Goal: Task Accomplishment & Management: Complete application form

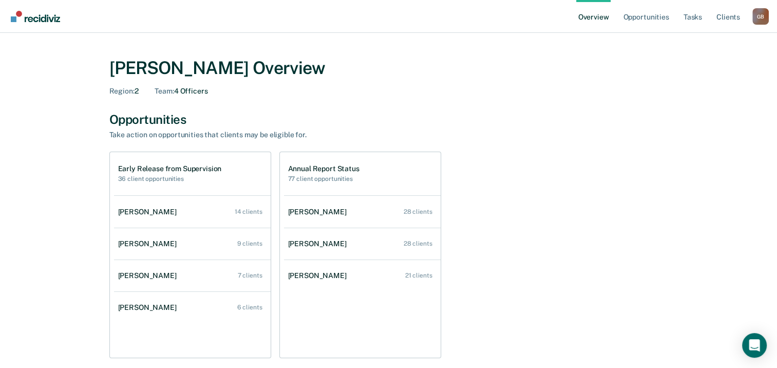
click at [561, 199] on div "Early Release from Supervision 36 client opportunities Nathalie Bujold 14 clien…" at bounding box center [388, 255] width 559 height 206
click at [694, 14] on link "Tasks" at bounding box center [693, 16] width 23 height 33
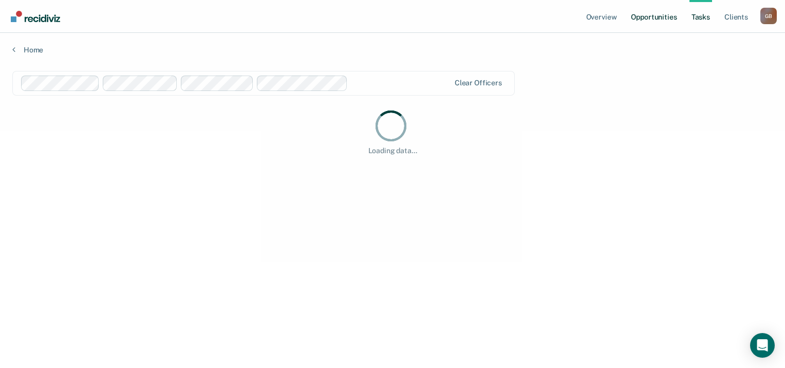
click at [650, 15] on link "Opportunities" at bounding box center [654, 16] width 50 height 33
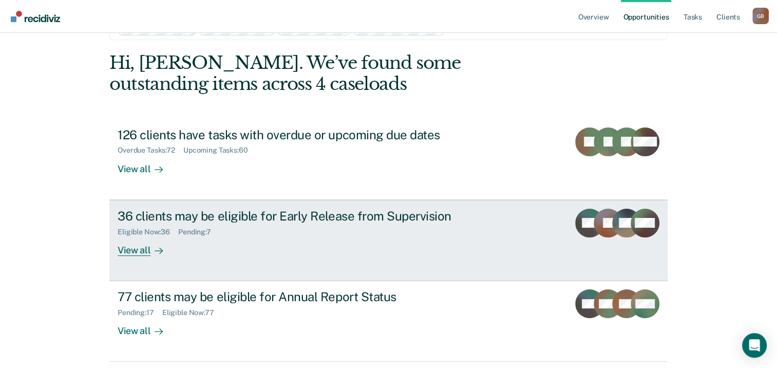
scroll to position [68, 0]
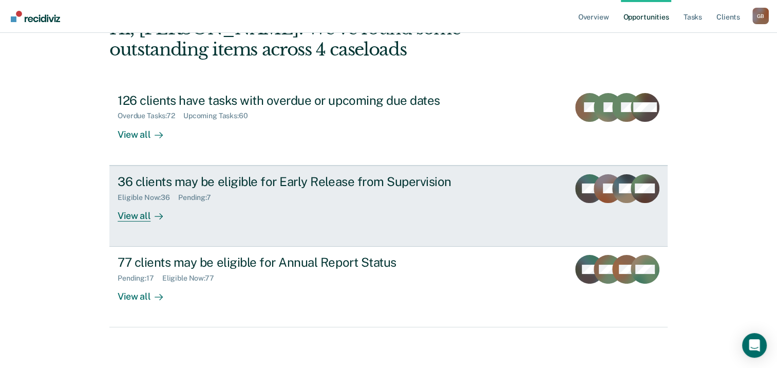
click at [190, 181] on div "36 clients may be eligible for Early Release from Supervision" at bounding box center [298, 181] width 361 height 15
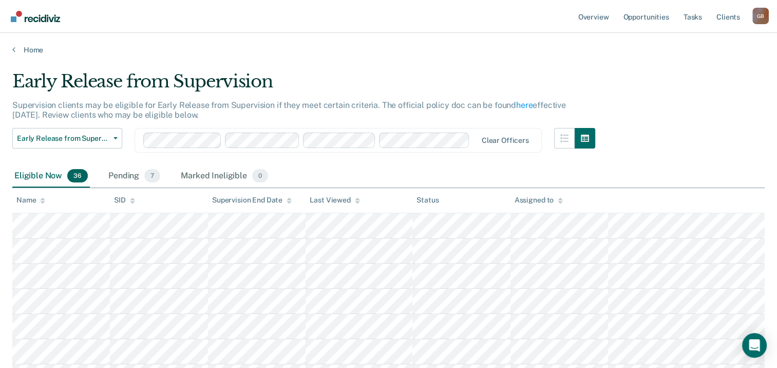
click at [529, 196] on div "Assigned to" at bounding box center [539, 200] width 48 height 9
click at [35, 199] on div "Name" at bounding box center [30, 200] width 29 height 9
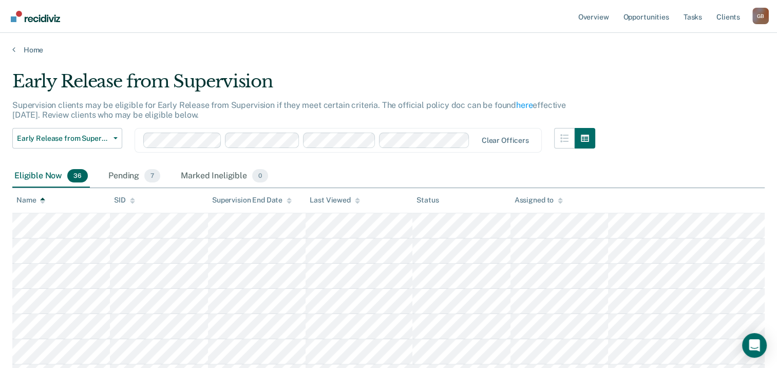
click at [35, 199] on div "Name" at bounding box center [30, 200] width 29 height 9
click at [41, 201] on icon at bounding box center [42, 202] width 5 height 3
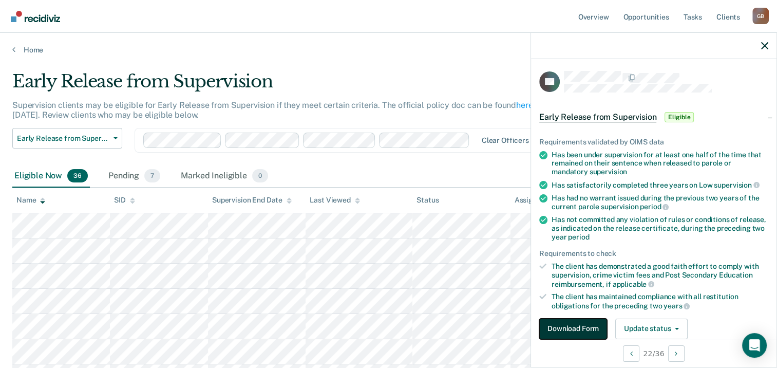
click at [584, 327] on button "Download Form" at bounding box center [573, 328] width 68 height 21
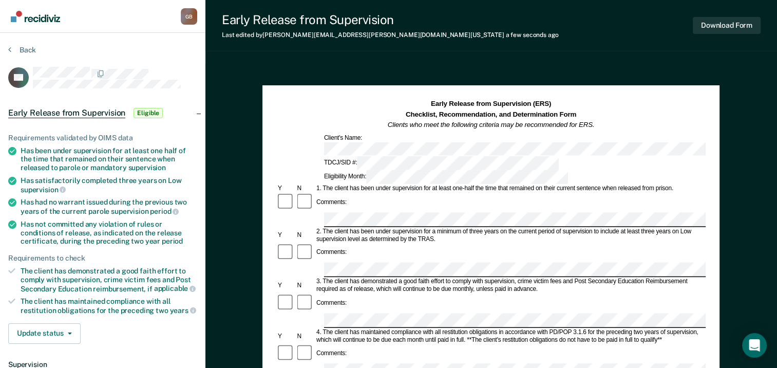
click at [399, 193] on div "Comments:" at bounding box center [490, 203] width 429 height 20
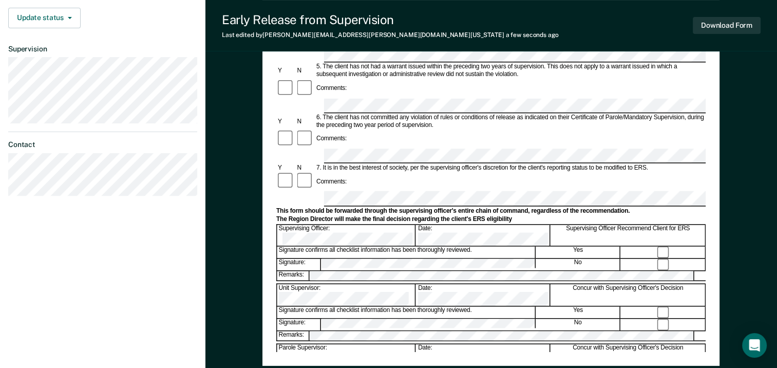
scroll to position [320, 0]
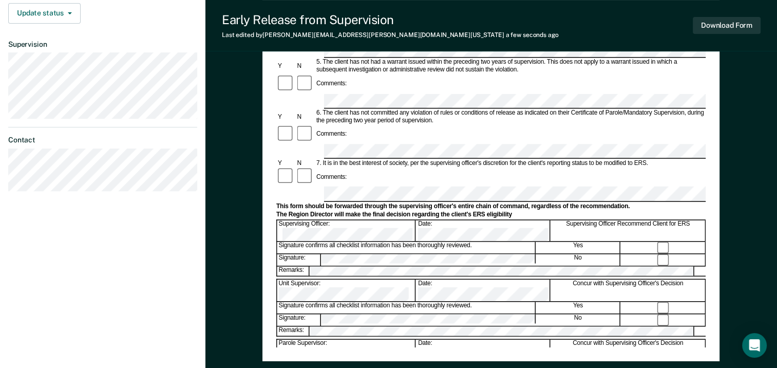
click at [404, 352] on div "Early Release from Supervision (ERS) Checklist, Recommendation, and Determinati…" at bounding box center [490, 63] width 457 height 596
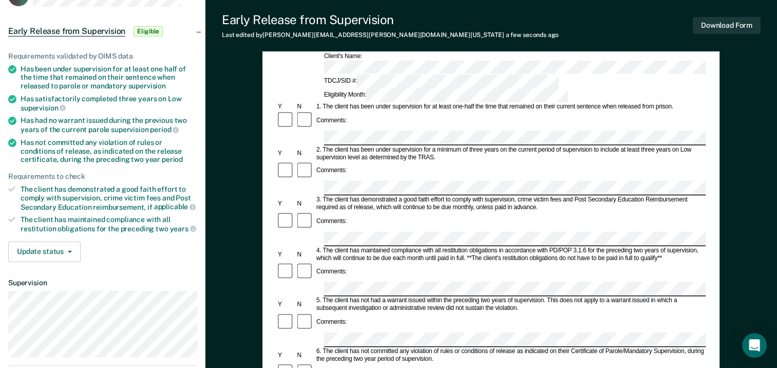
scroll to position [0, 0]
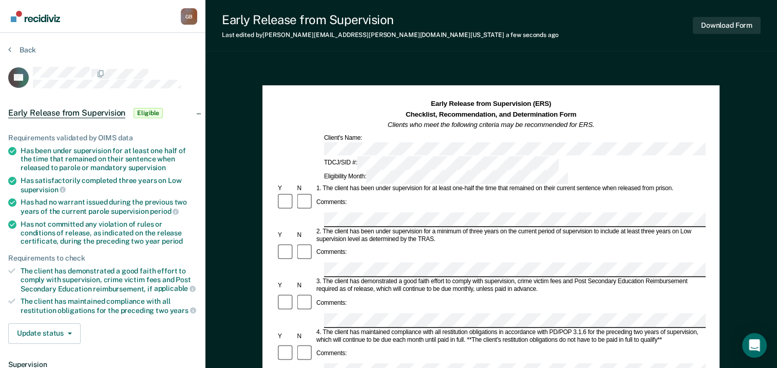
click at [726, 35] on div "Download Form" at bounding box center [727, 25] width 68 height 26
click at [727, 26] on button "Download Form" at bounding box center [727, 25] width 68 height 17
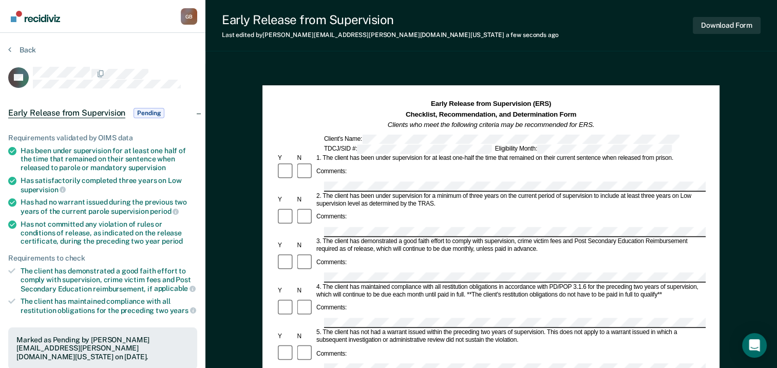
click at [34, 18] on img "Go to Recidiviz Home" at bounding box center [35, 16] width 49 height 11
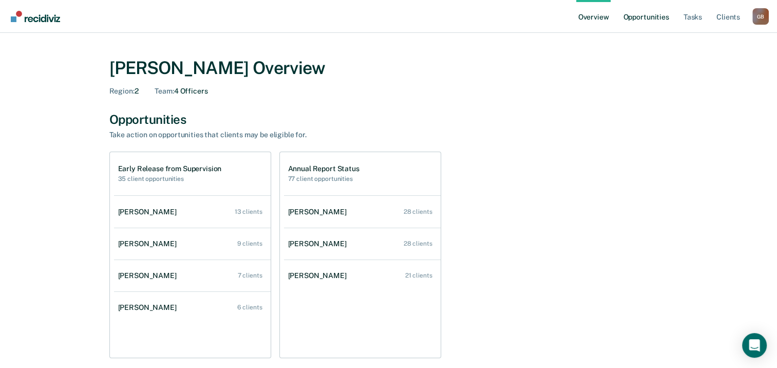
click at [639, 16] on link "Opportunities" at bounding box center [646, 16] width 50 height 33
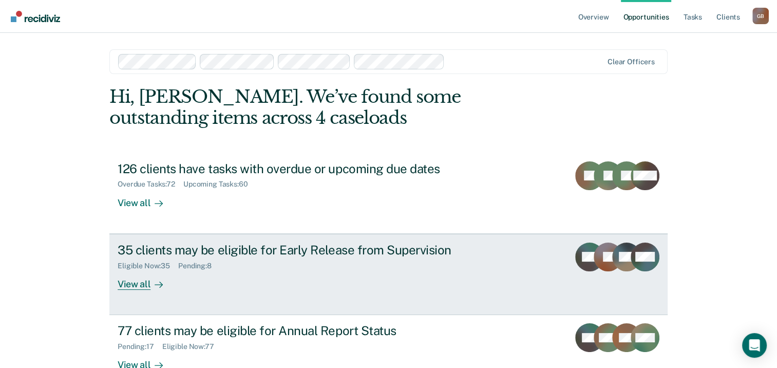
click at [489, 245] on div "35 clients may be eligible for Early Release from Supervision Eligible Now : 35…" at bounding box center [310, 265] width 385 height 47
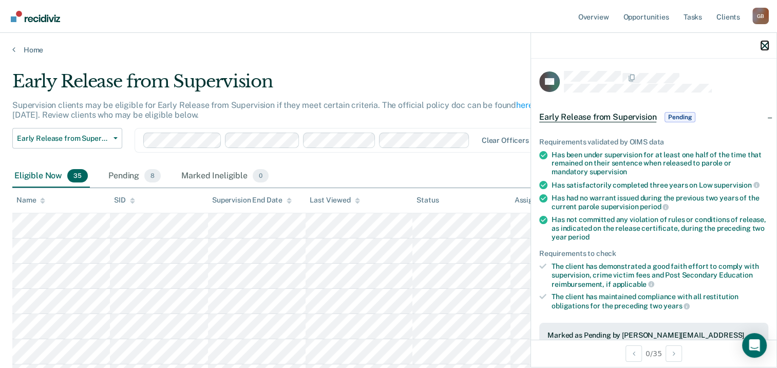
click at [767, 48] on icon "button" at bounding box center [764, 45] width 7 height 7
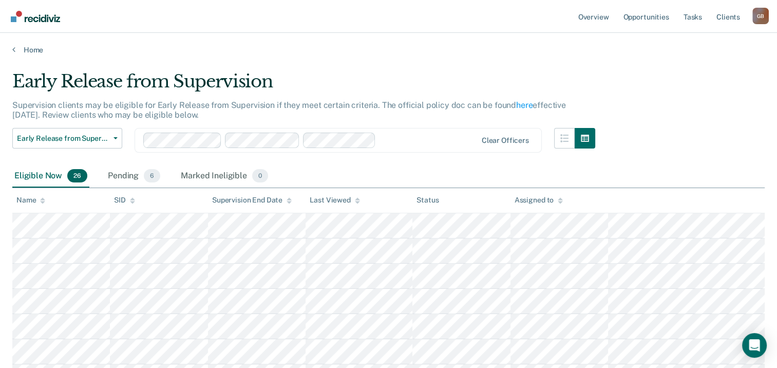
click at [29, 197] on div "Name" at bounding box center [30, 200] width 29 height 9
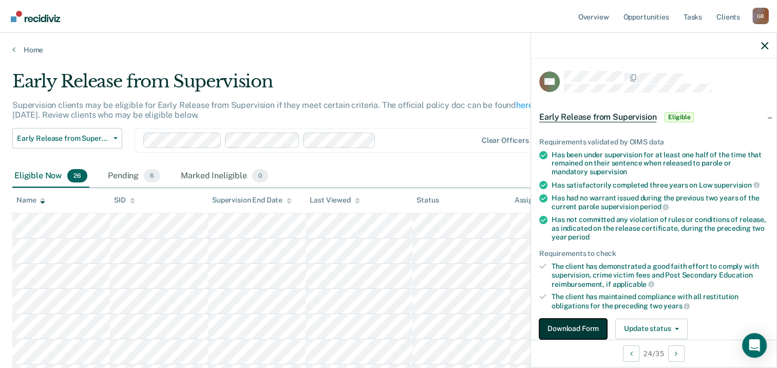
click at [556, 323] on button "Download Form" at bounding box center [573, 328] width 68 height 21
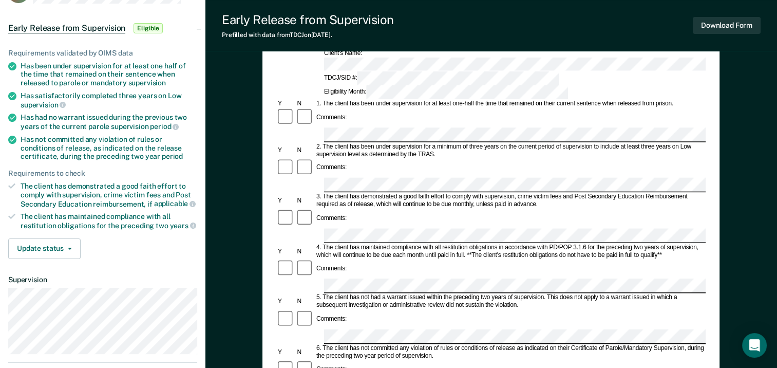
scroll to position [103, 0]
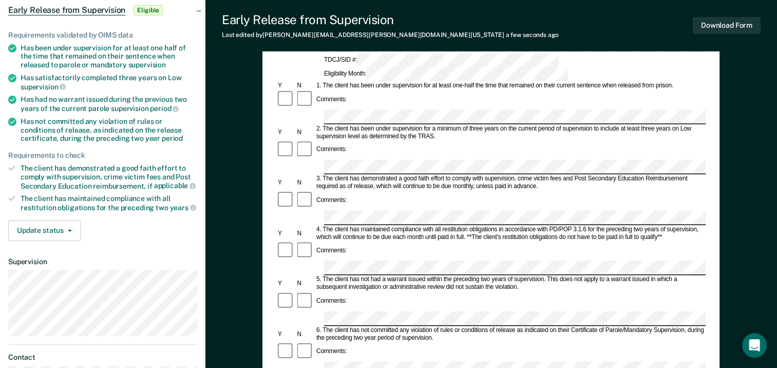
click at [168, 257] on dt "Supervision" at bounding box center [102, 261] width 189 height 9
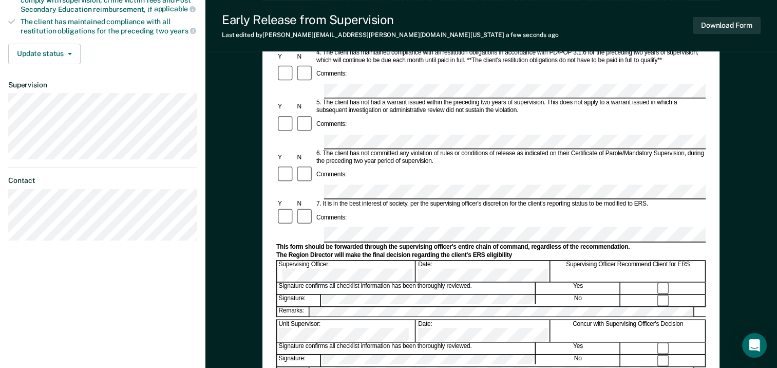
scroll to position [308, 0]
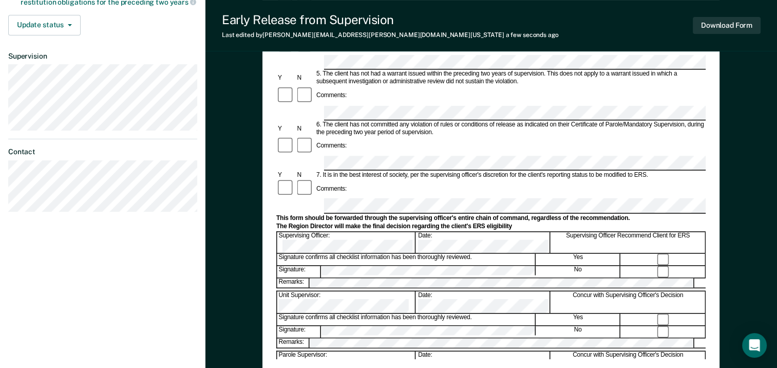
click at [599, 355] on div "Early Release from Supervision (ERS) Checklist, Recommendation, and Determinati…" at bounding box center [490, 75] width 429 height 568
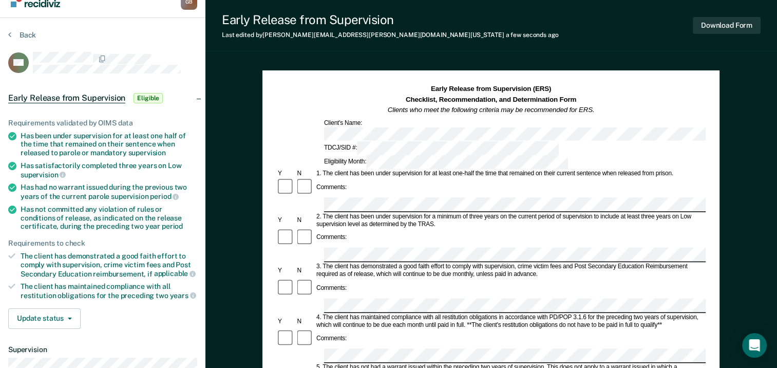
scroll to position [0, 0]
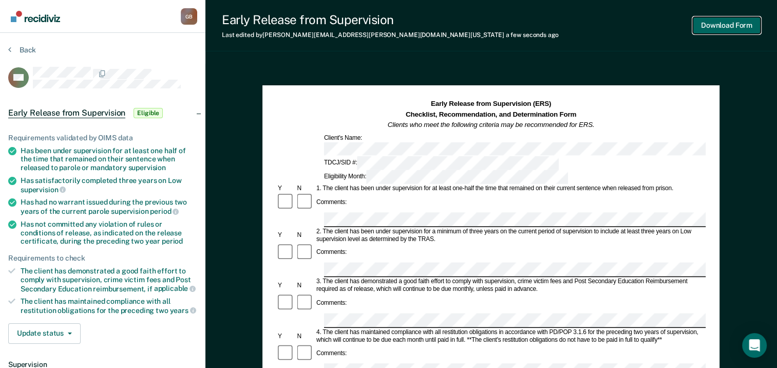
click at [731, 31] on button "Download Form" at bounding box center [727, 25] width 68 height 17
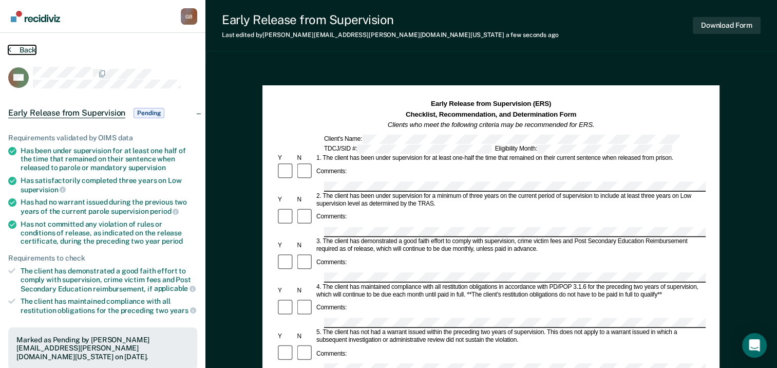
click at [35, 45] on button "Back" at bounding box center [22, 49] width 28 height 9
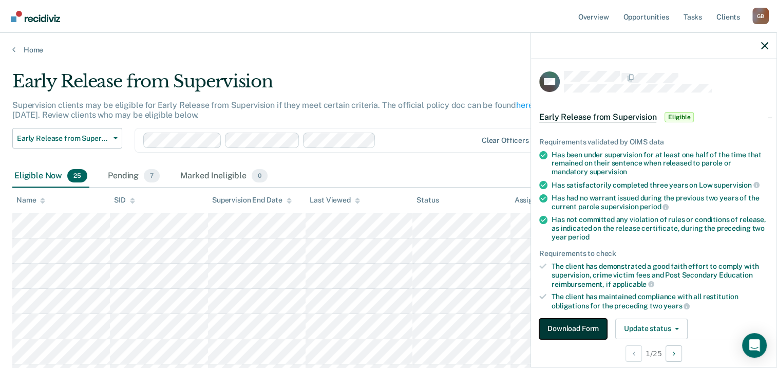
click at [571, 325] on button "Download Form" at bounding box center [573, 328] width 68 height 21
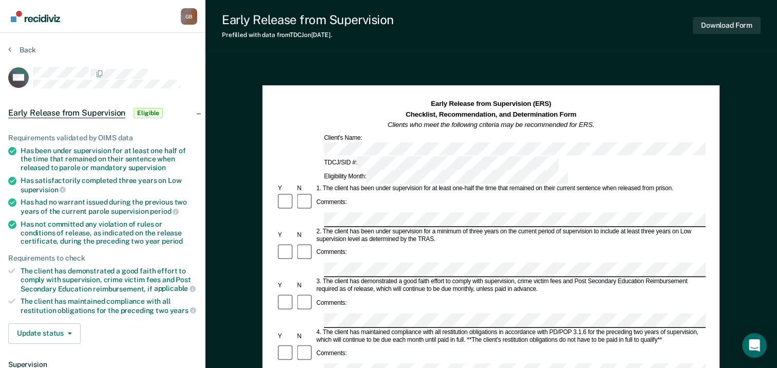
click at [284, 112] on div "Early Release from Supervision (ERS) Checklist, Recommendation, and Determinati…" at bounding box center [490, 114] width 429 height 31
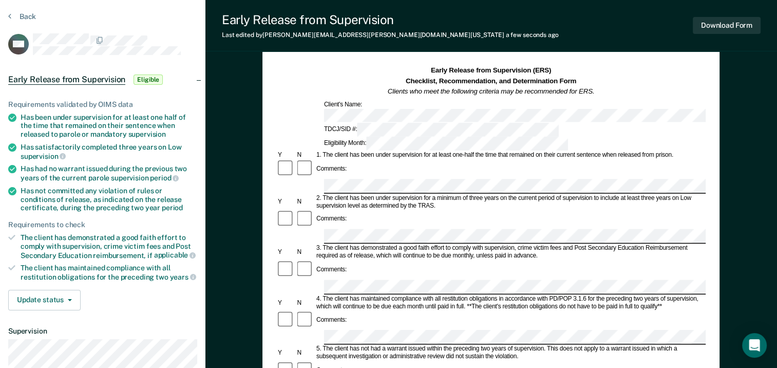
scroll to position [51, 0]
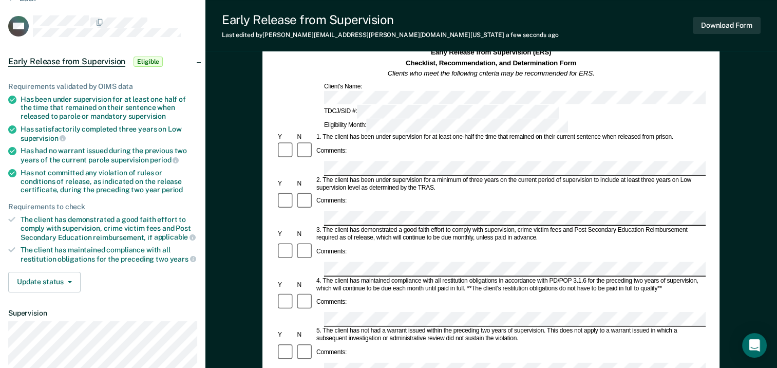
click at [371, 277] on div "4. The client has maintained compliance with all restitution obligations in acc…" at bounding box center [510, 284] width 391 height 15
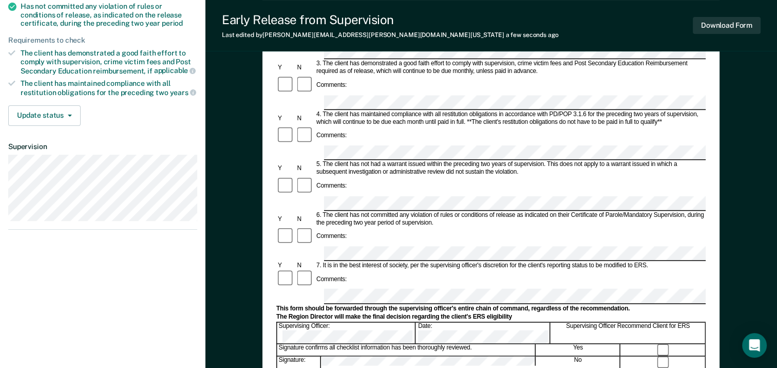
scroll to position [218, 0]
click at [361, 269] on div "Comments:" at bounding box center [490, 279] width 429 height 20
click at [388, 269] on div "Comments:" at bounding box center [490, 279] width 429 height 20
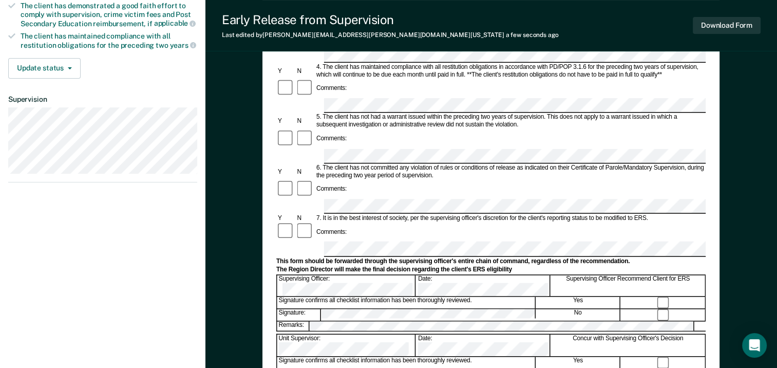
scroll to position [320, 0]
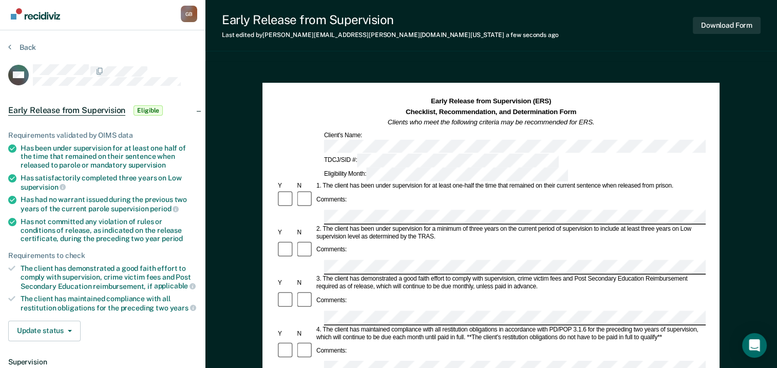
scroll to position [0, 0]
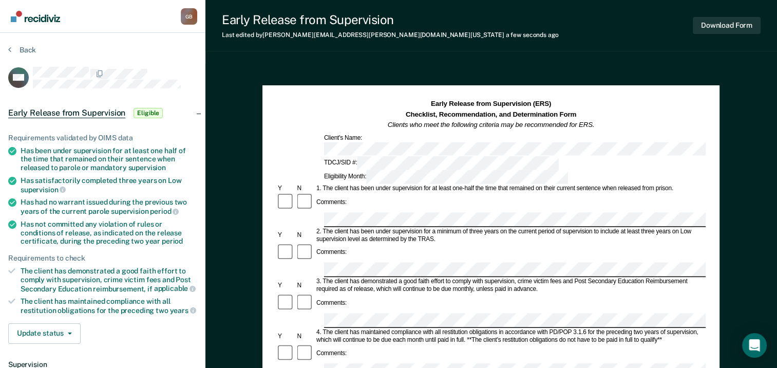
click at [321, 100] on div "Early Release from Supervision (ERS) Checklist, Recommendation, and Determinati…" at bounding box center [490, 114] width 429 height 31
click at [725, 29] on button "Download Form" at bounding box center [727, 25] width 68 height 17
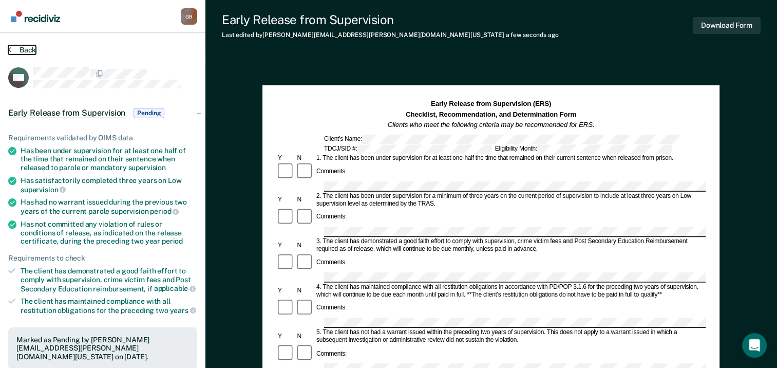
click at [29, 48] on button "Back" at bounding box center [22, 49] width 28 height 9
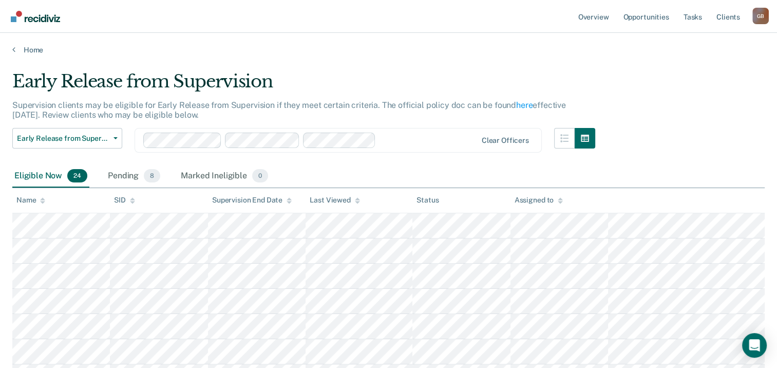
click at [466, 126] on div "Supervision clients may be eligible for Early Release from Supervision if they …" at bounding box center [303, 114] width 583 height 28
click at [701, 165] on div "Eligible Now 24 Pending 8 Marked Ineligible 0" at bounding box center [388, 176] width 752 height 23
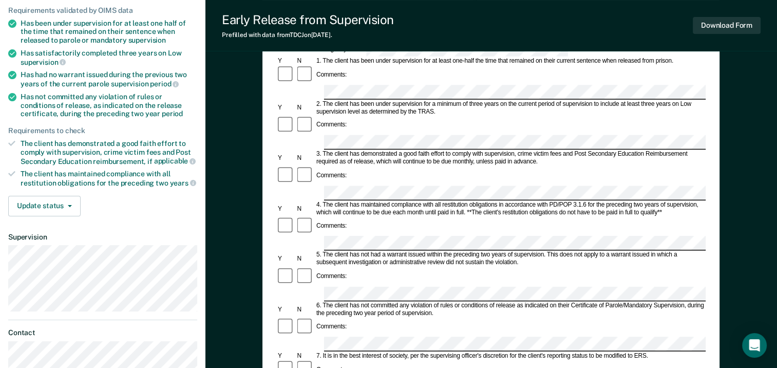
scroll to position [103, 0]
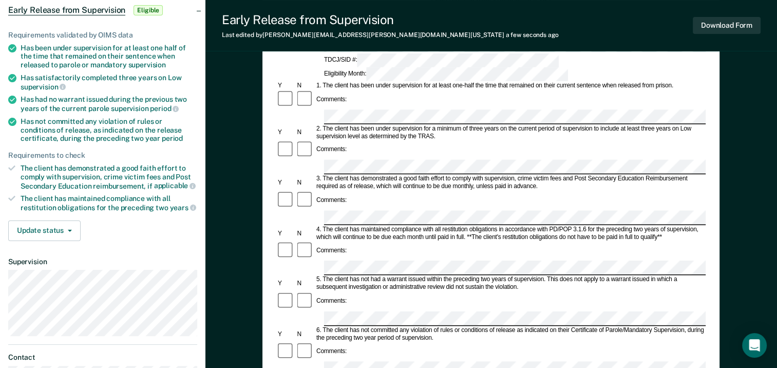
click at [421, 90] on div "Comments:" at bounding box center [490, 100] width 429 height 20
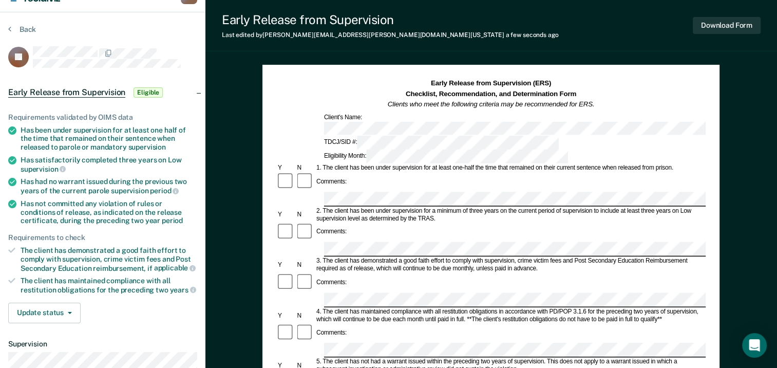
scroll to position [0, 0]
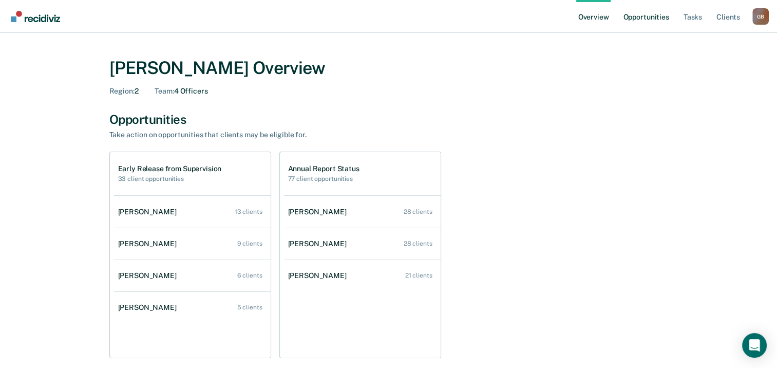
click at [643, 12] on link "Opportunities" at bounding box center [646, 16] width 50 height 33
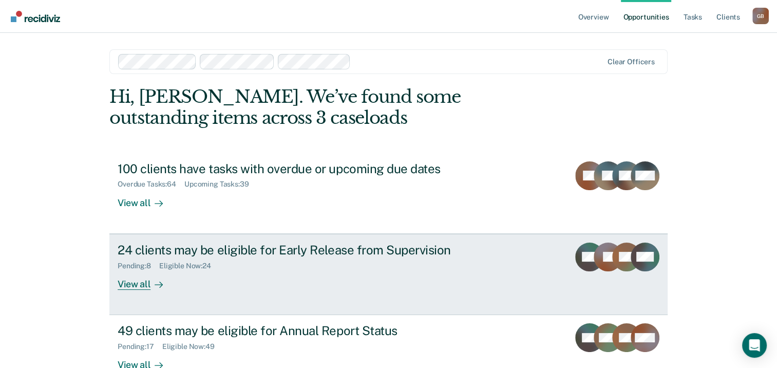
click at [253, 250] on div "24 clients may be eligible for Early Release from Supervision" at bounding box center [298, 249] width 361 height 15
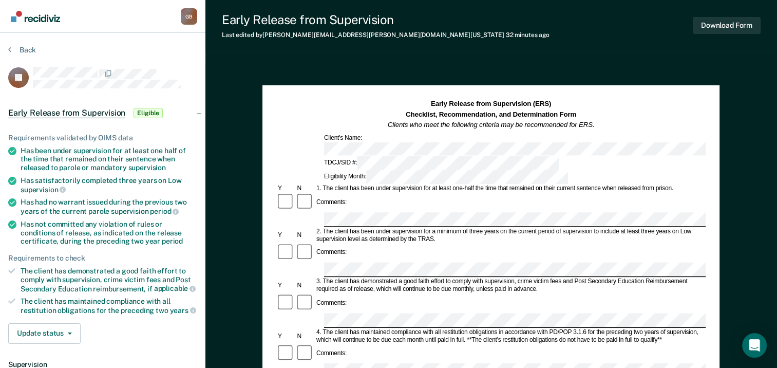
scroll to position [51, 0]
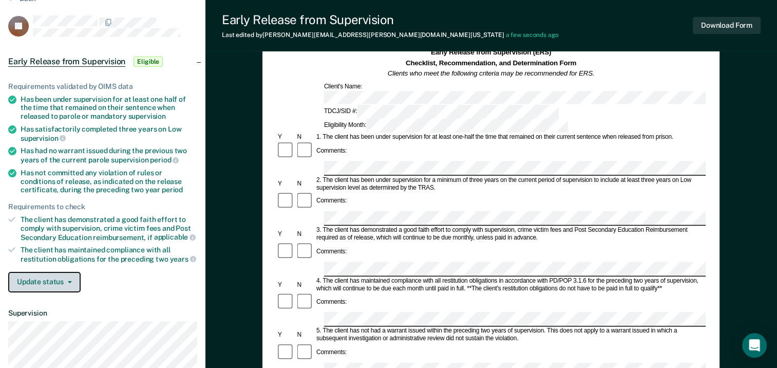
click at [65, 276] on button "Update status" at bounding box center [44, 282] width 72 height 21
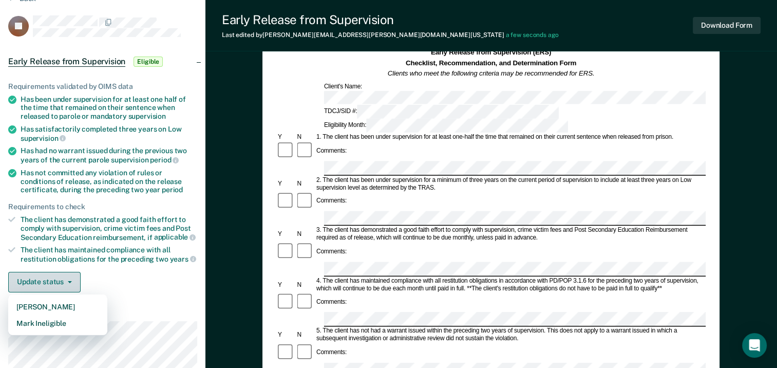
click at [65, 276] on button "Update status" at bounding box center [44, 282] width 72 height 21
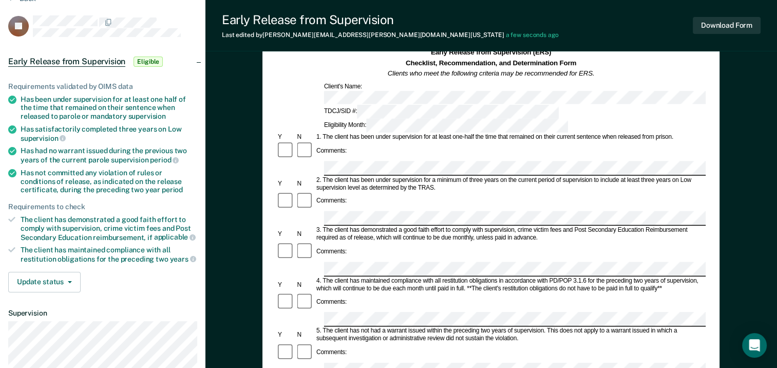
click at [160, 251] on div "The client has maintained compliance with all restitution obligations for the p…" at bounding box center [109, 253] width 177 height 17
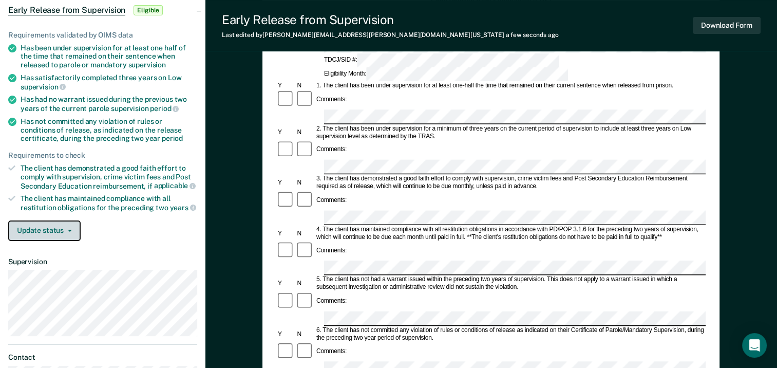
click at [49, 232] on button "Update status" at bounding box center [44, 230] width 72 height 21
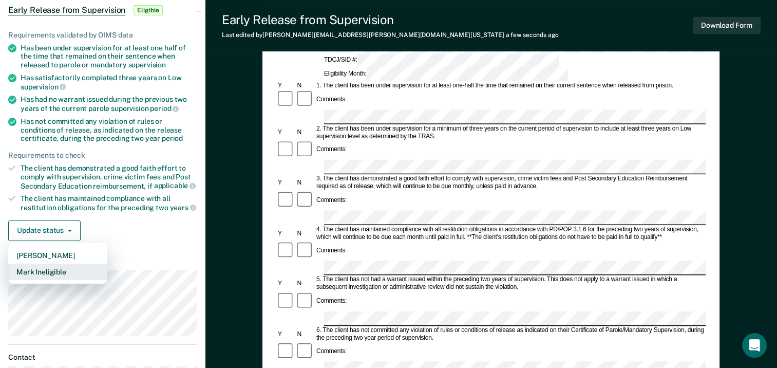
click at [50, 271] on button "Mark Ineligible" at bounding box center [57, 271] width 99 height 16
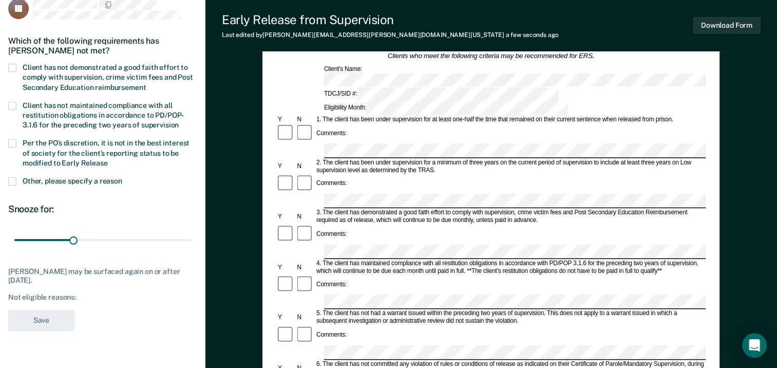
scroll to position [51, 0]
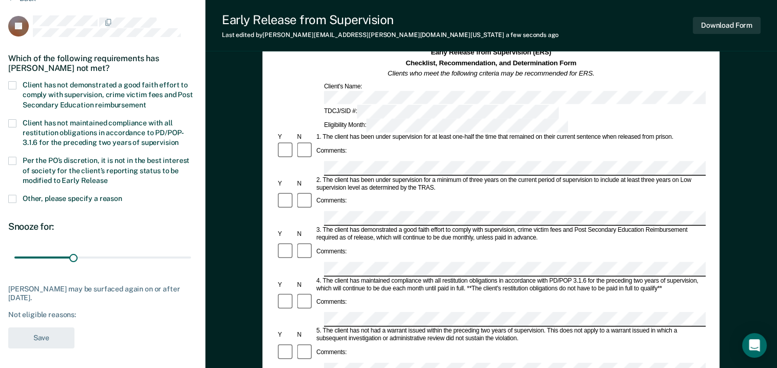
click at [113, 92] on span "Client has not demonstrated a good faith effort to comply with supervision, cri…" at bounding box center [108, 95] width 171 height 28
click at [146, 101] on input "Client has not demonstrated a good faith effort to comply with supervision, cri…" at bounding box center [146, 101] width 0 height 0
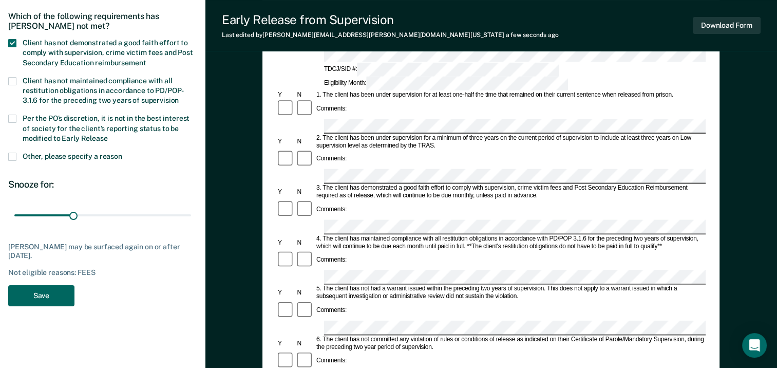
scroll to position [0, 0]
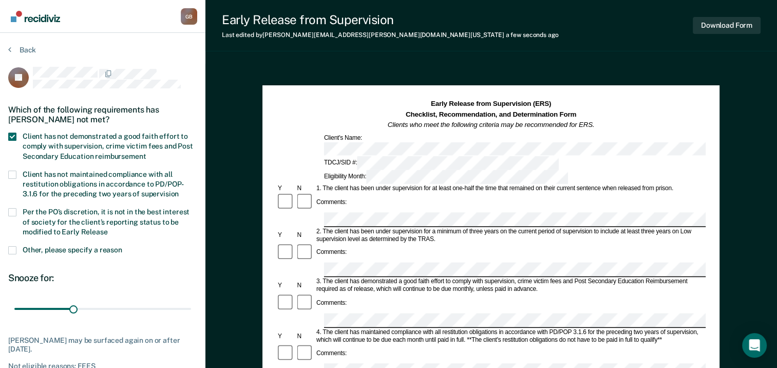
click at [10, 133] on span at bounding box center [12, 137] width 8 height 8
click at [146, 153] on input "Client has not demonstrated a good faith effort to comply with supervision, cri…" at bounding box center [146, 153] width 0 height 0
click at [25, 52] on button "Back" at bounding box center [22, 49] width 28 height 9
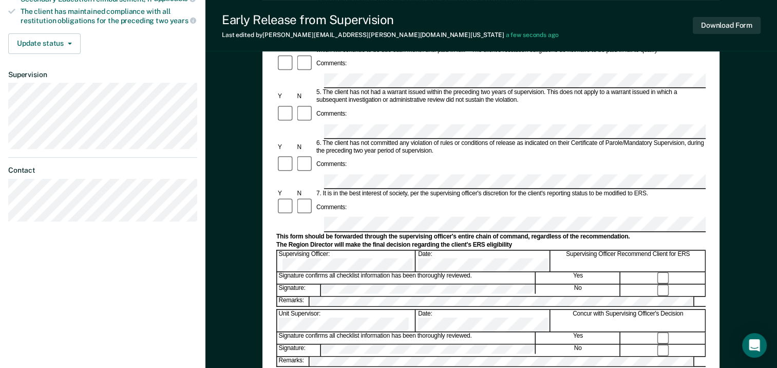
scroll to position [308, 0]
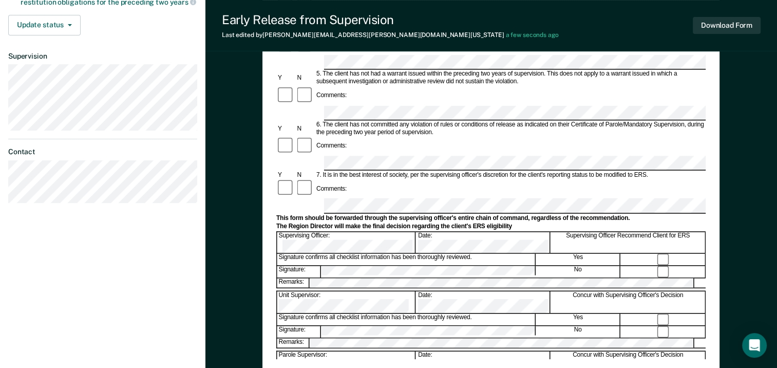
click at [394, 349] on div "Early Release from Supervision (ERS) Checklist, Recommendation, and Determinati…" at bounding box center [490, 75] width 429 height 568
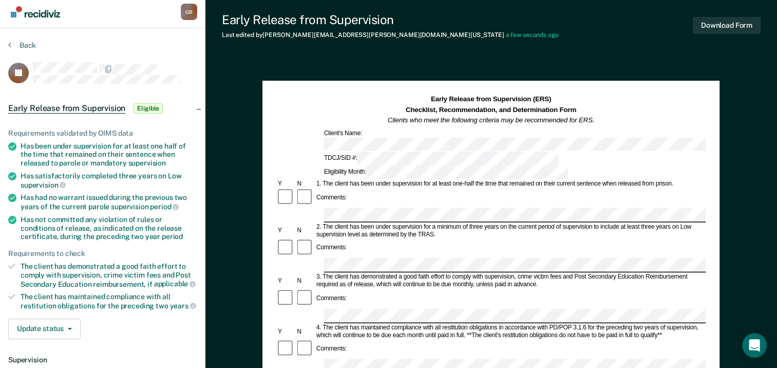
scroll to position [0, 0]
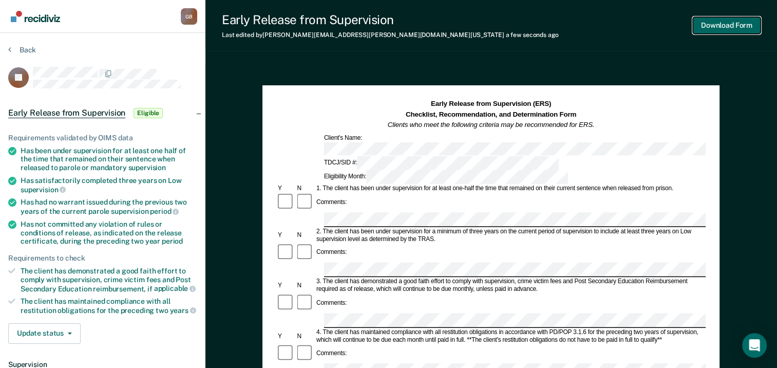
click at [733, 26] on button "Download Form" at bounding box center [727, 25] width 68 height 17
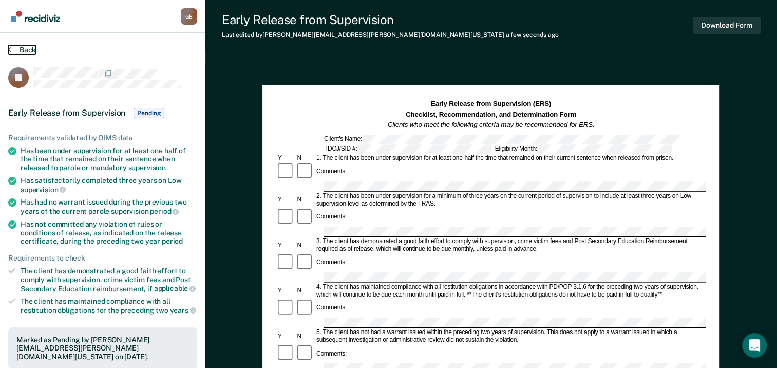
click at [22, 45] on section "Back SJ Early Release from Supervision Pending Requirements validated by OIMS d…" at bounding box center [102, 311] width 205 height 557
click at [21, 52] on button "Back" at bounding box center [22, 49] width 28 height 9
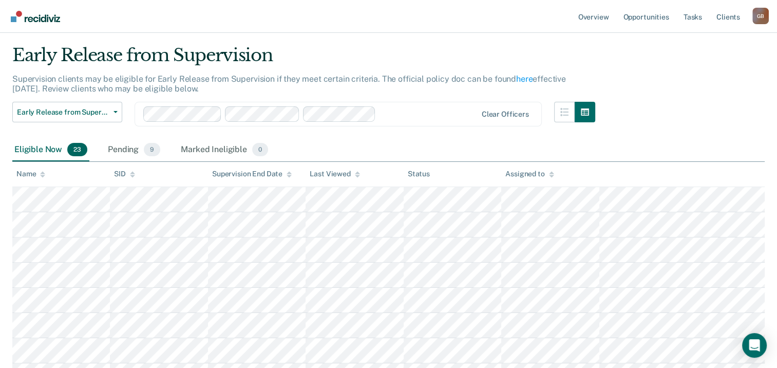
scroll to position [51, 0]
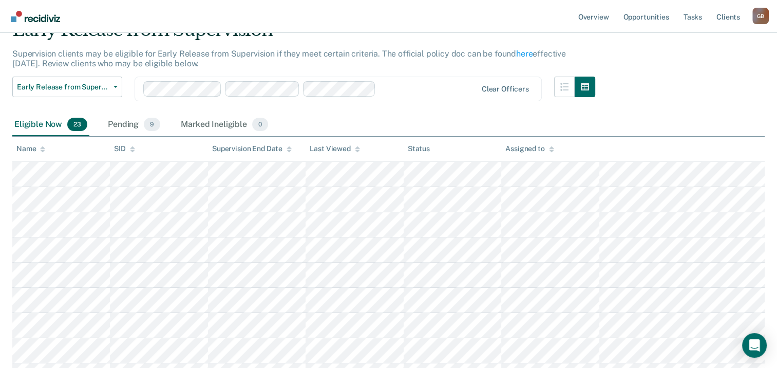
click at [42, 151] on icon at bounding box center [42, 150] width 5 height 3
click at [42, 150] on icon at bounding box center [42, 150] width 5 height 3
click at [42, 146] on icon at bounding box center [42, 149] width 5 height 7
click at [39, 150] on div "Name" at bounding box center [30, 148] width 29 height 9
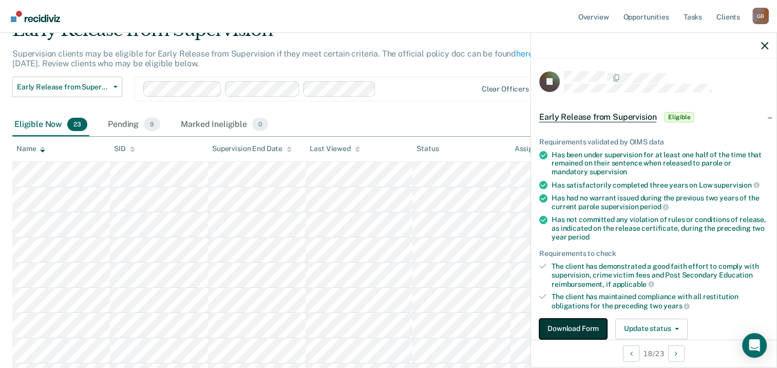
click at [567, 324] on button "Download Form" at bounding box center [573, 328] width 68 height 21
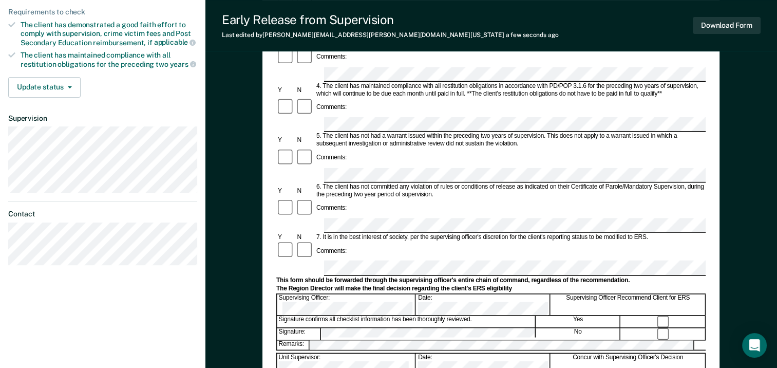
scroll to position [257, 0]
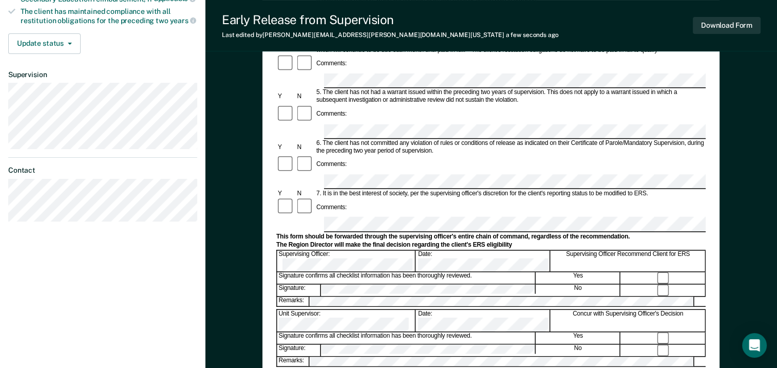
scroll to position [360, 0]
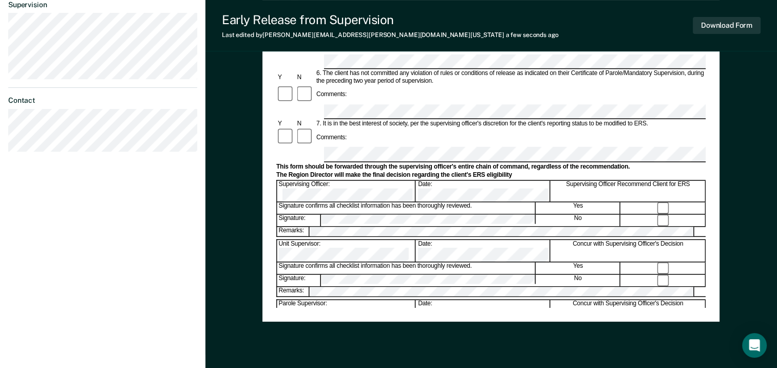
click at [396, 298] on div "Early Release from Supervision (ERS) Checklist, Recommendation, and Determinati…" at bounding box center [490, 24] width 429 height 568
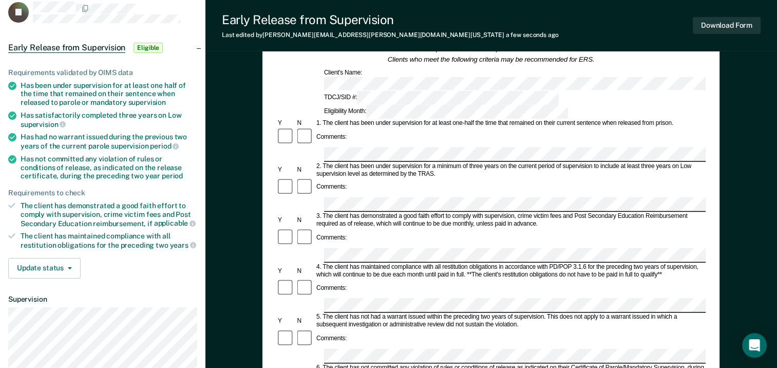
scroll to position [0, 0]
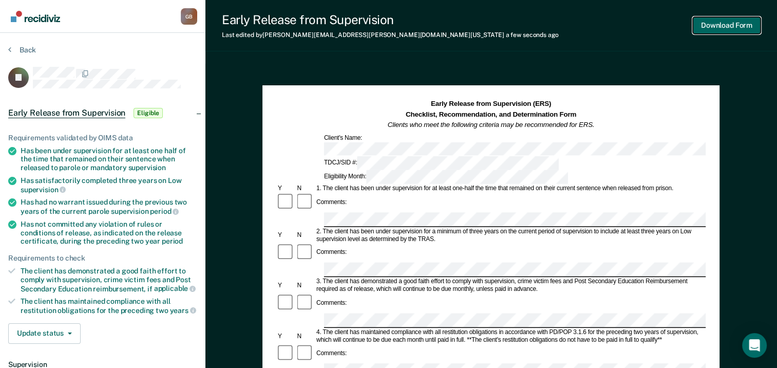
click at [728, 31] on button "Download Form" at bounding box center [727, 25] width 68 height 17
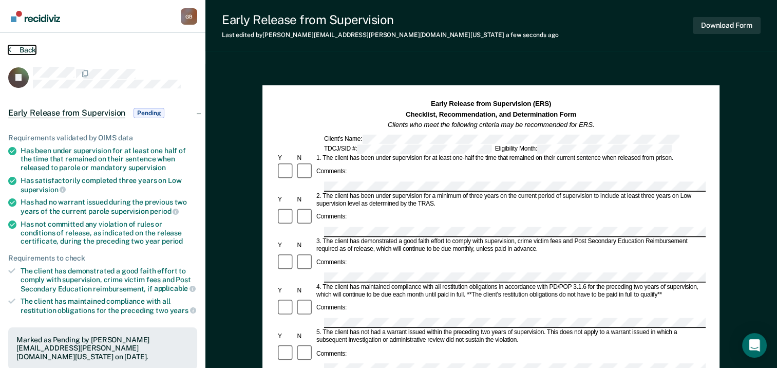
click at [28, 47] on button "Back" at bounding box center [22, 49] width 28 height 9
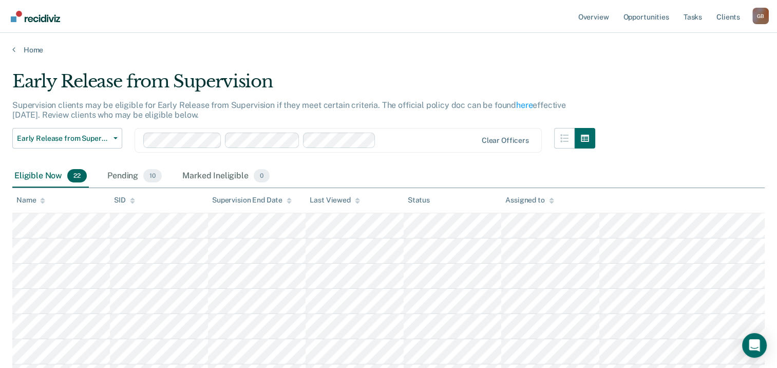
click at [41, 197] on icon at bounding box center [42, 200] width 5 height 7
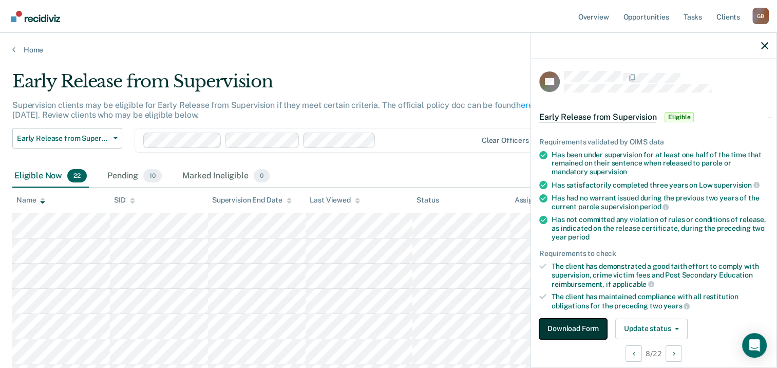
click at [585, 325] on button "Download Form" at bounding box center [573, 328] width 68 height 21
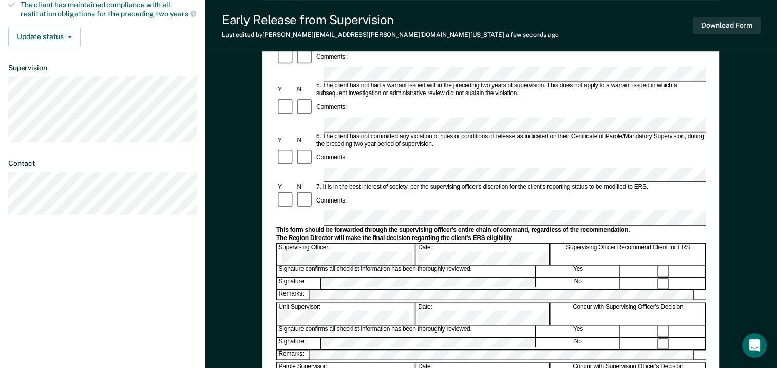
scroll to position [308, 0]
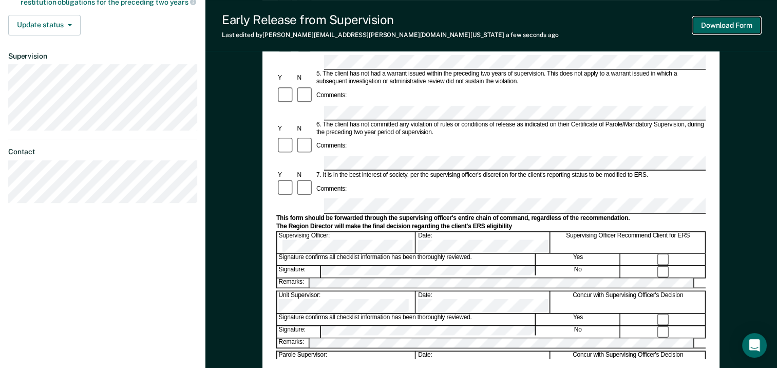
click at [706, 26] on button "Download Form" at bounding box center [727, 25] width 68 height 17
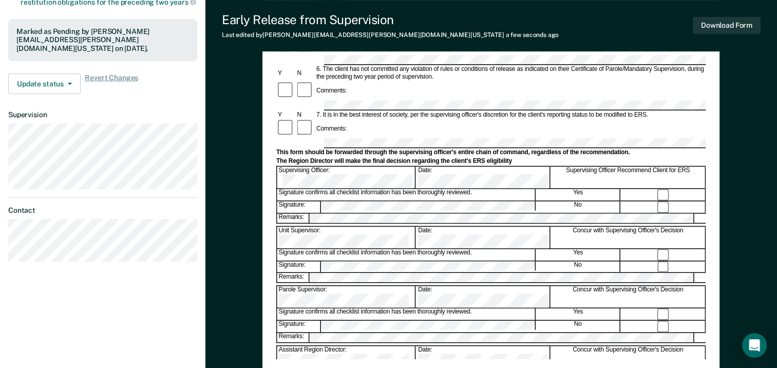
scroll to position [0, 0]
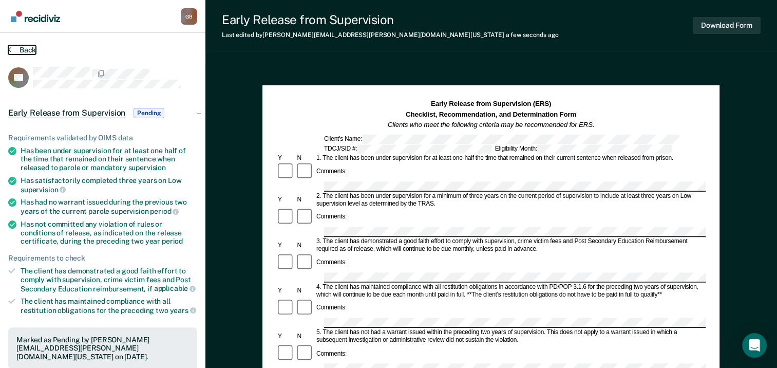
click at [32, 53] on button "Back" at bounding box center [22, 49] width 28 height 9
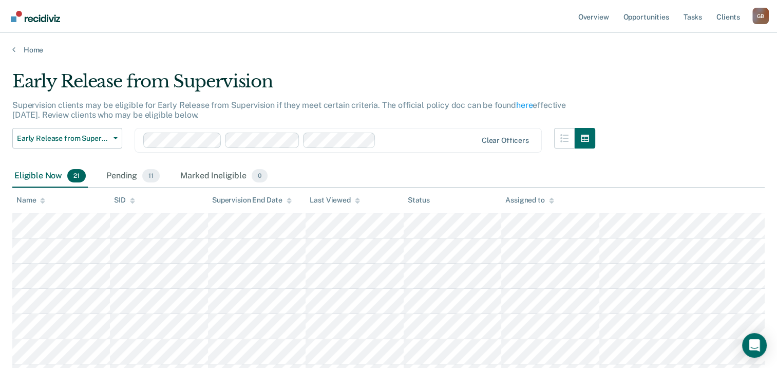
click at [41, 199] on icon at bounding box center [42, 199] width 5 height 3
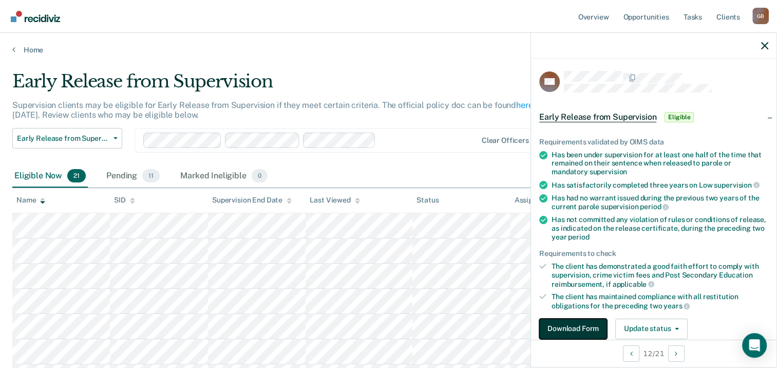
click at [589, 328] on button "Download Form" at bounding box center [573, 328] width 68 height 21
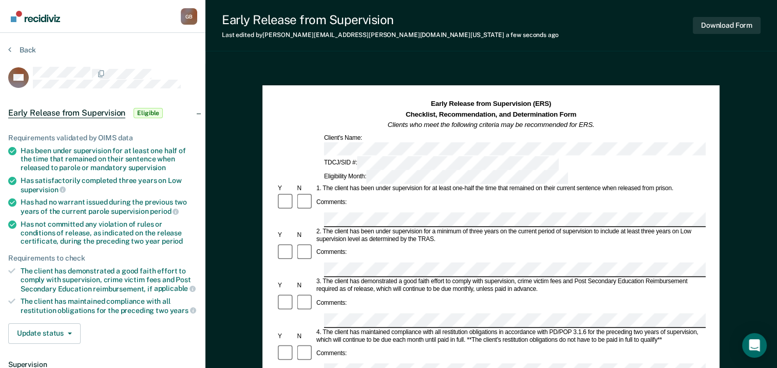
click at [359, 193] on div "Comments:" at bounding box center [490, 203] width 429 height 20
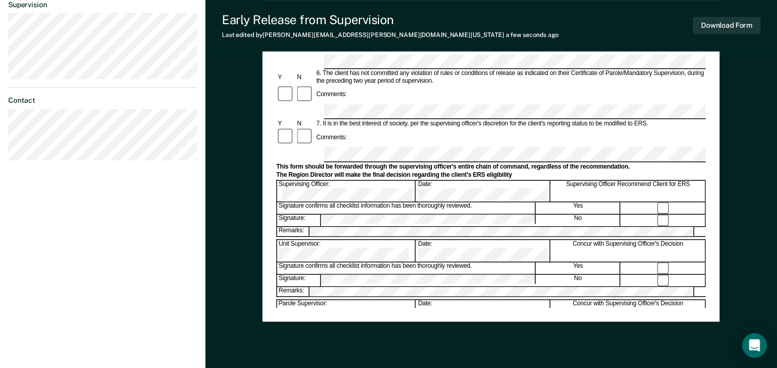
scroll to position [205, 0]
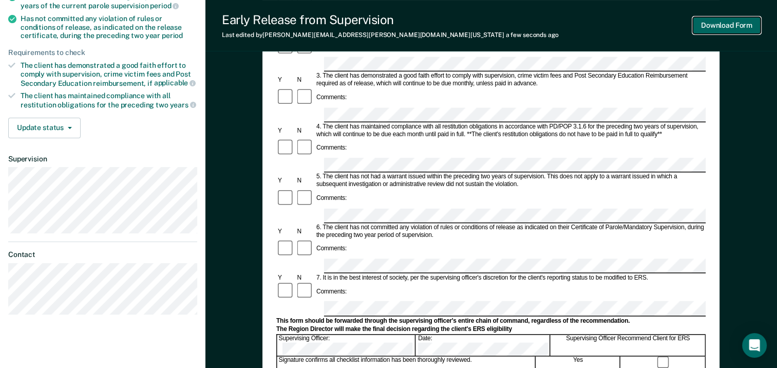
click at [729, 27] on button "Download Form" at bounding box center [727, 25] width 68 height 17
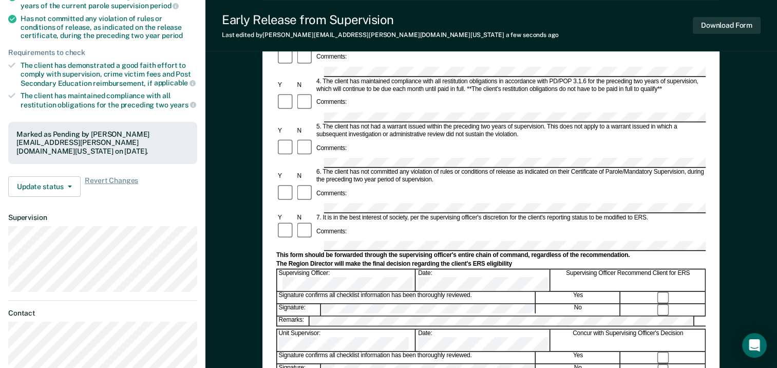
scroll to position [0, 0]
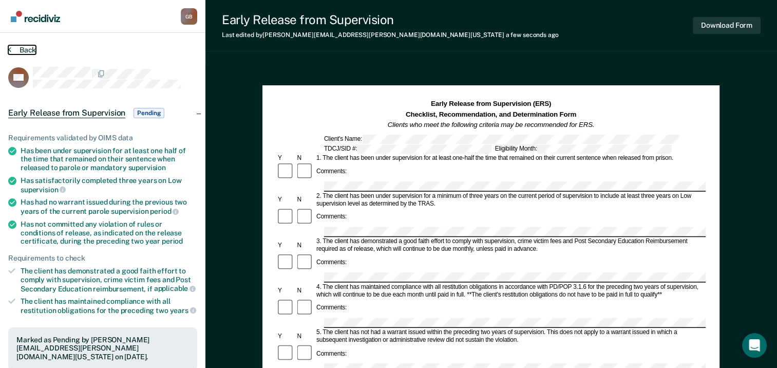
click at [20, 50] on button "Back" at bounding box center [22, 49] width 28 height 9
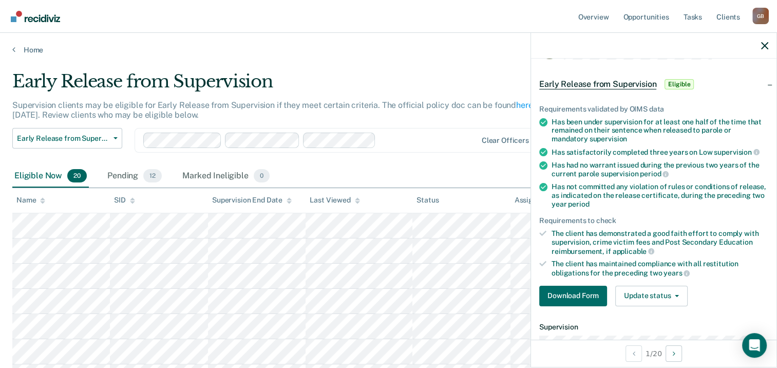
scroll to position [31, 0]
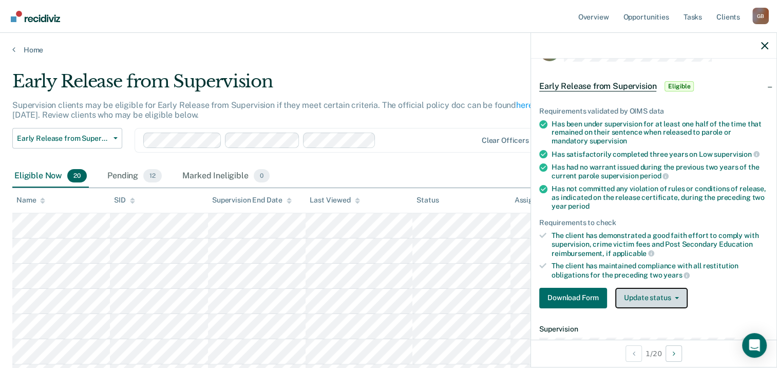
click at [680, 293] on button "Update status" at bounding box center [651, 298] width 72 height 21
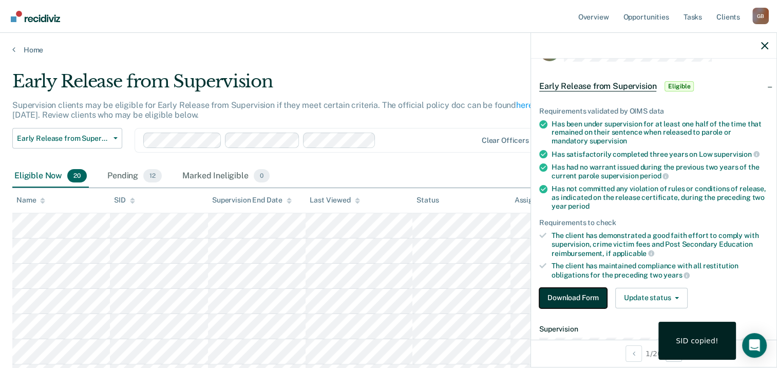
click at [576, 294] on button "Download Form" at bounding box center [573, 298] width 68 height 21
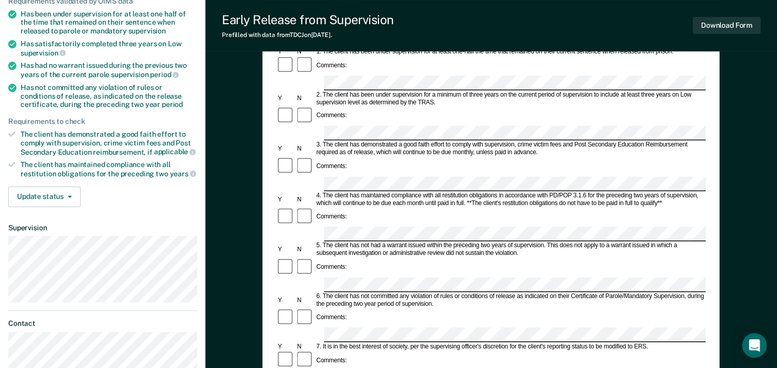
scroll to position [103, 0]
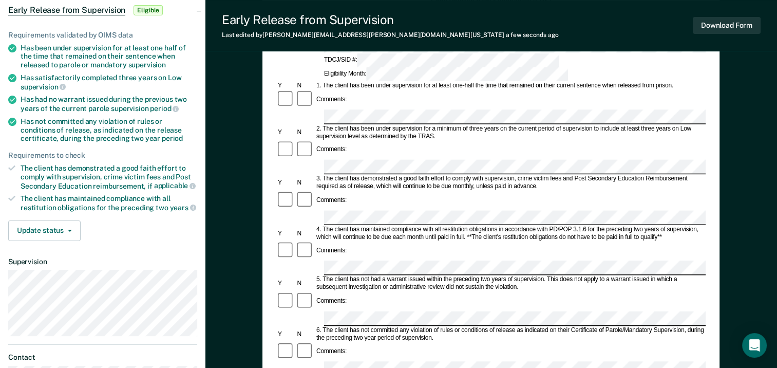
click at [403, 72] on form "Early Release from Supervision (ERS) Checklist, Recommendation, and Determinati…" at bounding box center [490, 368] width 429 height 744
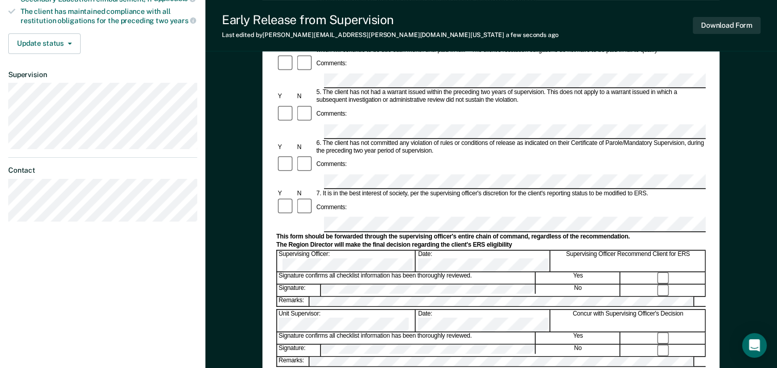
scroll to position [360, 0]
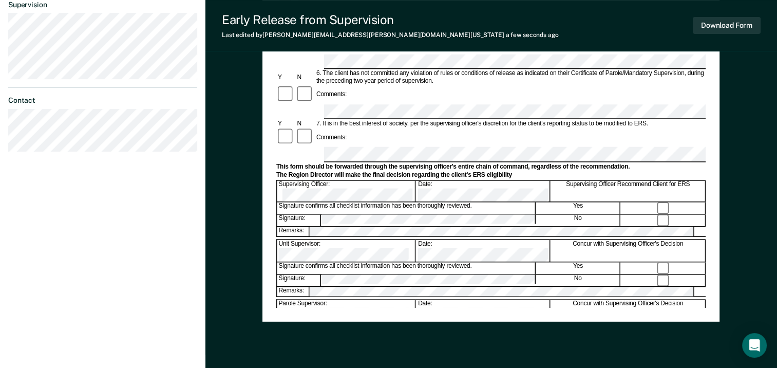
click at [467, 307] on div "Early Release from Supervision (ERS) Checklist, Recommendation, and Determinati…" at bounding box center [490, 24] width 429 height 568
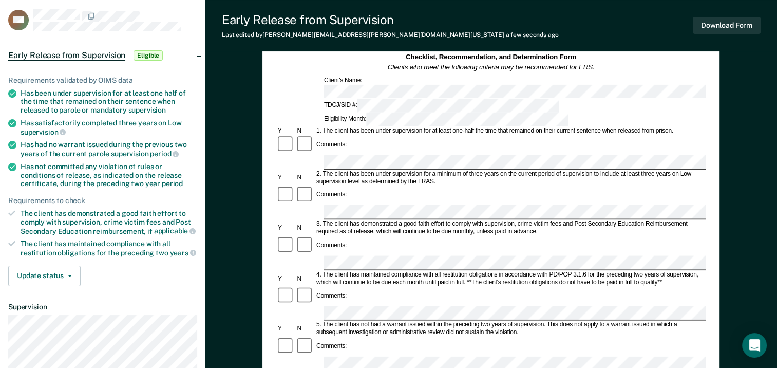
scroll to position [0, 0]
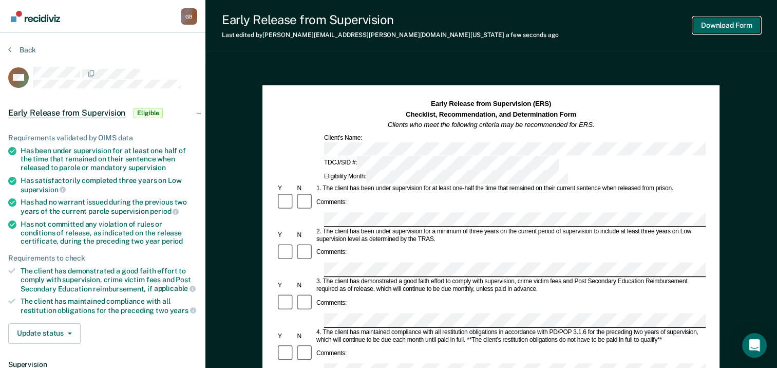
click at [731, 30] on button "Download Form" at bounding box center [727, 25] width 68 height 17
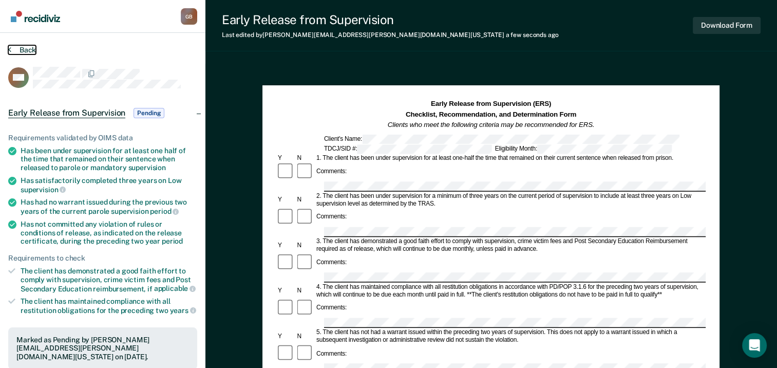
click at [32, 50] on button "Back" at bounding box center [22, 49] width 28 height 9
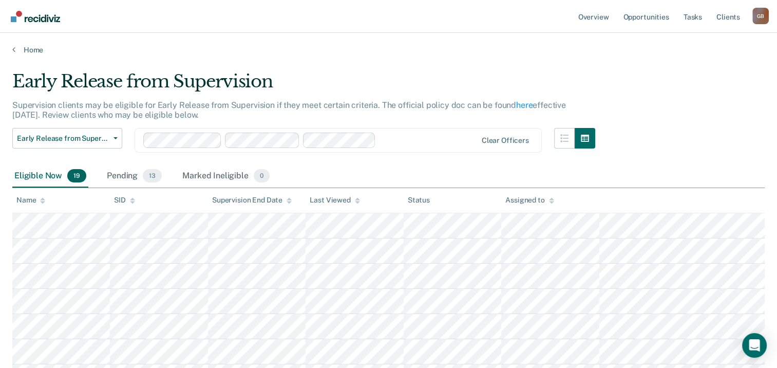
click at [43, 198] on icon at bounding box center [42, 199] width 5 height 3
click at [44, 198] on icon at bounding box center [42, 199] width 5 height 3
click at [41, 199] on icon at bounding box center [42, 199] width 5 height 3
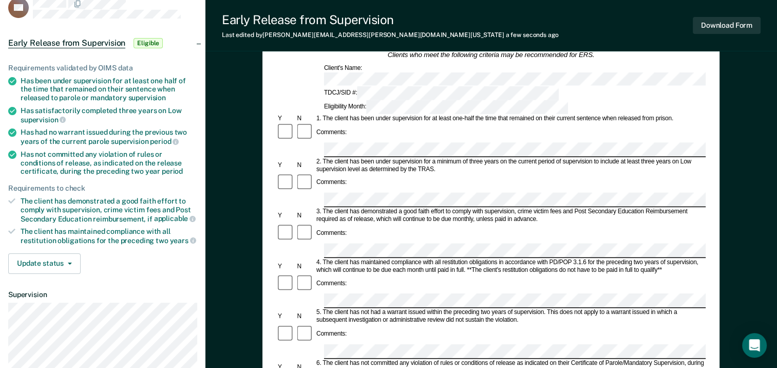
scroll to position [103, 0]
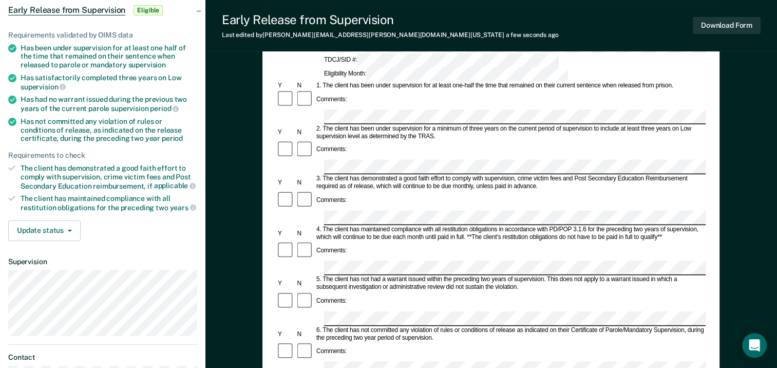
click at [329, 225] on form "Early Release from Supervision (ERS) Checklist, Recommendation, and Determinati…" at bounding box center [490, 368] width 429 height 744
click at [328, 291] on div "Comments:" at bounding box center [490, 301] width 429 height 20
click at [363, 342] on div "Comments:" at bounding box center [490, 352] width 429 height 20
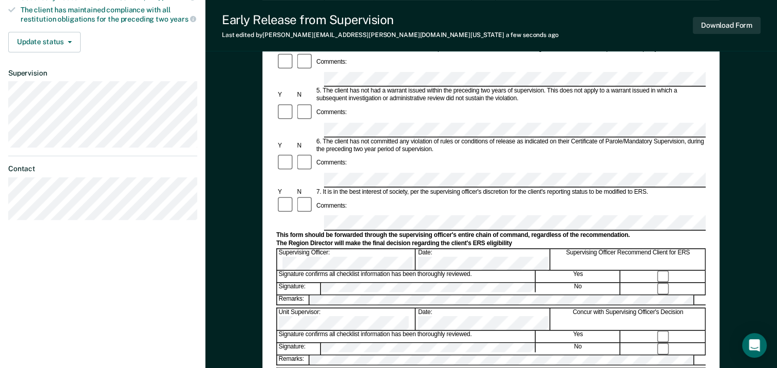
scroll to position [308, 0]
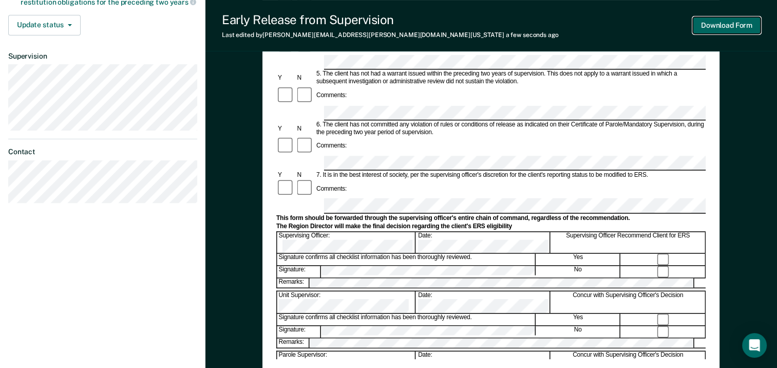
click at [722, 21] on button "Download Form" at bounding box center [727, 25] width 68 height 17
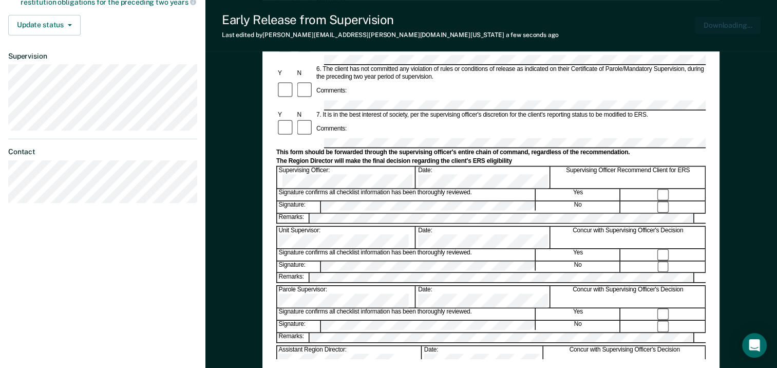
scroll to position [0, 0]
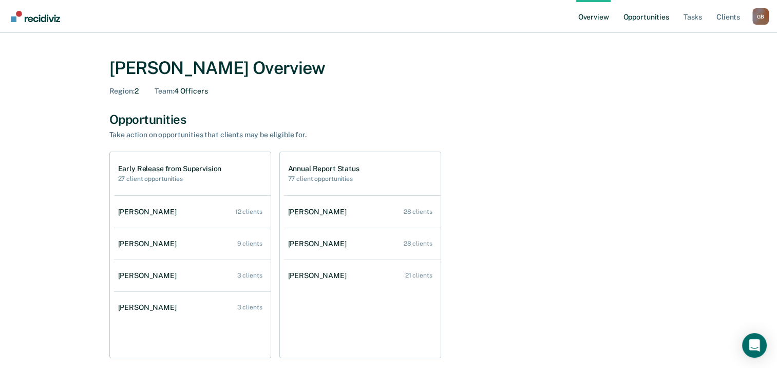
click at [657, 11] on link "Opportunities" at bounding box center [646, 16] width 50 height 33
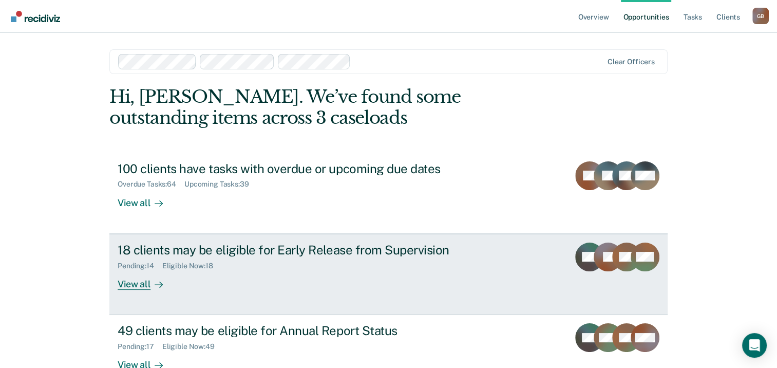
click at [307, 245] on div "18 clients may be eligible for Early Release from Supervision" at bounding box center [298, 249] width 361 height 15
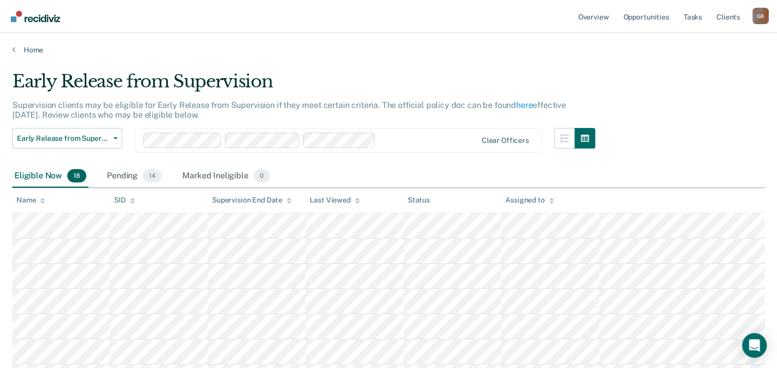
click at [42, 197] on icon at bounding box center [42, 200] width 5 height 7
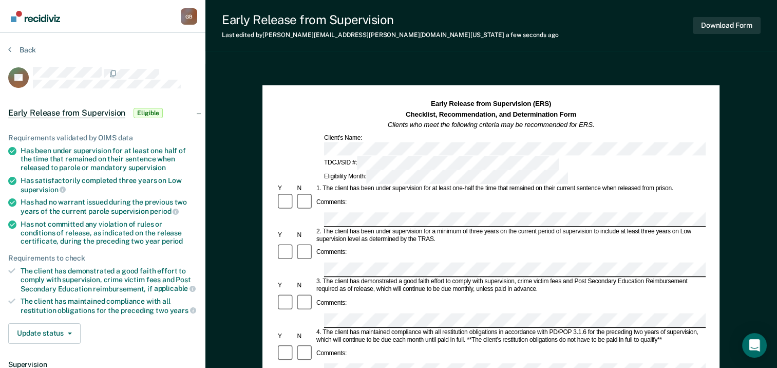
scroll to position [51, 0]
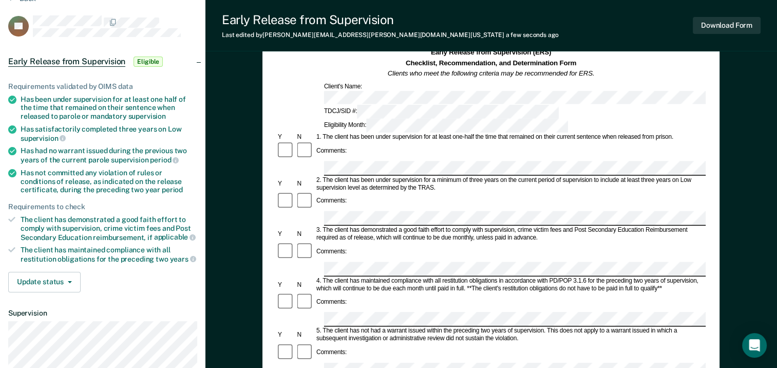
click at [405, 242] on div "Comments:" at bounding box center [490, 259] width 429 height 35
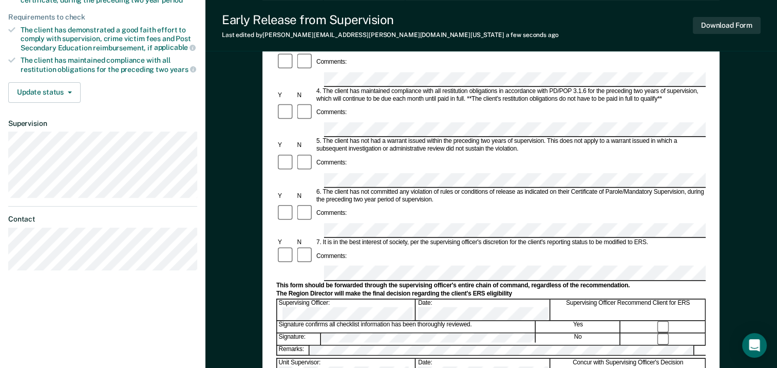
scroll to position [257, 0]
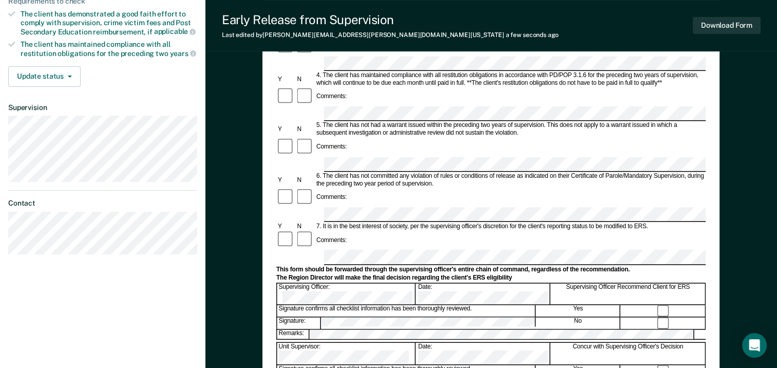
click at [330, 316] on form "Early Release from Supervision (ERS) Checklist, Recommendation, and Determinati…" at bounding box center [490, 214] width 429 height 744
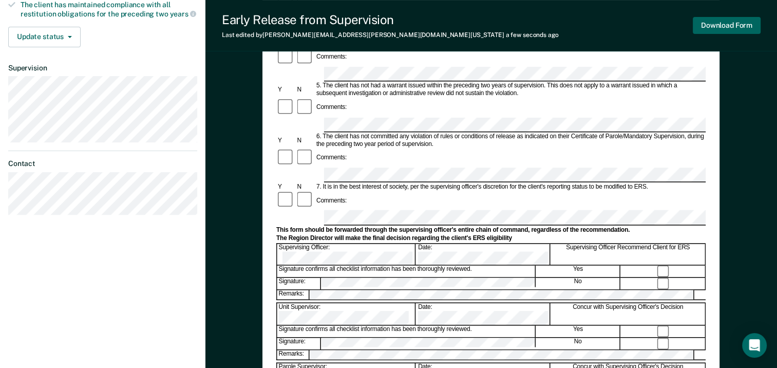
scroll to position [103, 0]
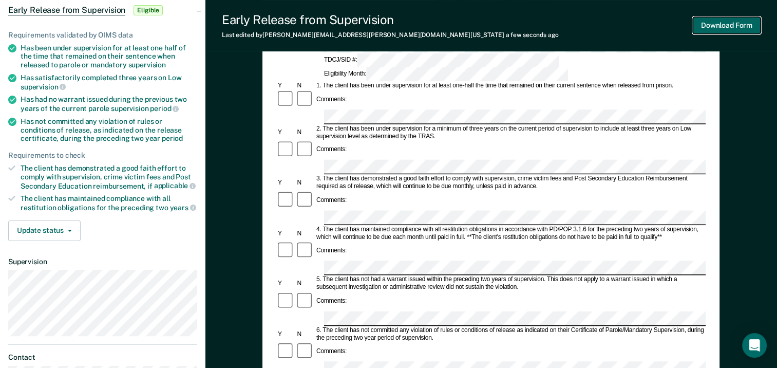
click at [729, 23] on button "Download Form" at bounding box center [727, 25] width 68 height 17
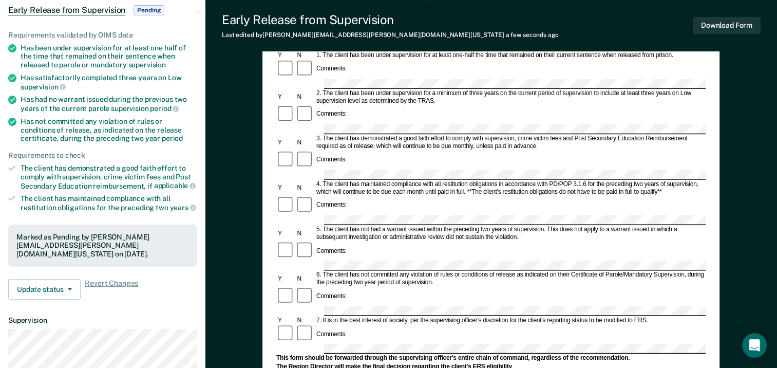
scroll to position [0, 0]
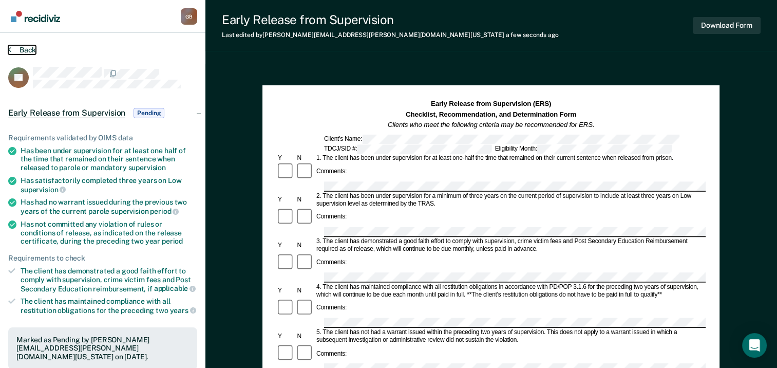
click at [26, 47] on button "Back" at bounding box center [22, 49] width 28 height 9
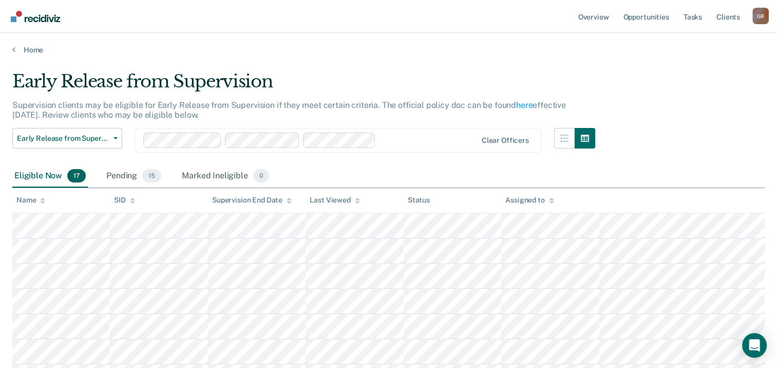
click at [39, 196] on div "Name" at bounding box center [30, 200] width 29 height 9
click at [43, 199] on icon at bounding box center [42, 199] width 5 height 3
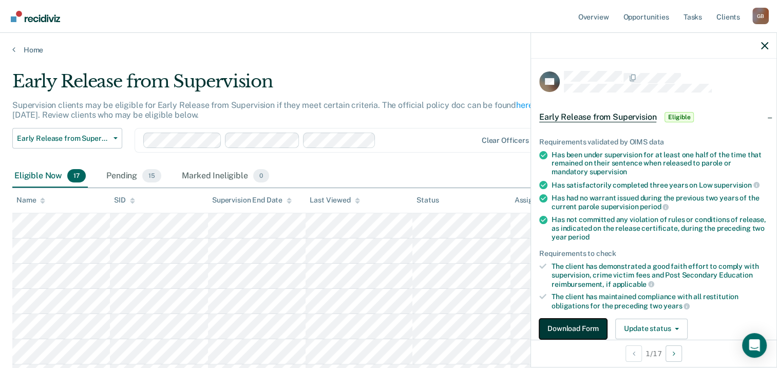
click at [559, 325] on button "Download Form" at bounding box center [573, 328] width 68 height 21
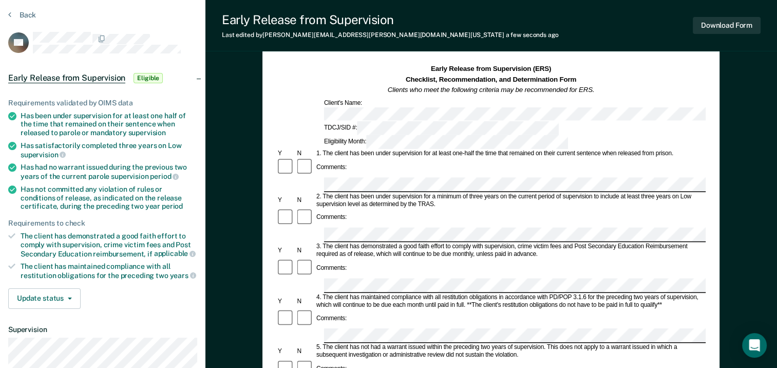
scroll to position [51, 0]
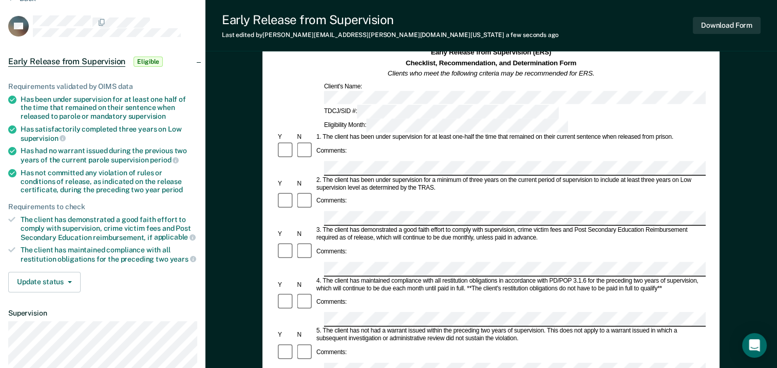
click at [440, 192] on div "Comments:" at bounding box center [490, 202] width 429 height 20
click at [440, 176] on div "2. The client has been under supervision for a minimum of three years on the cu…" at bounding box center [510, 183] width 391 height 15
click at [389, 242] on div "Comments:" at bounding box center [490, 259] width 429 height 35
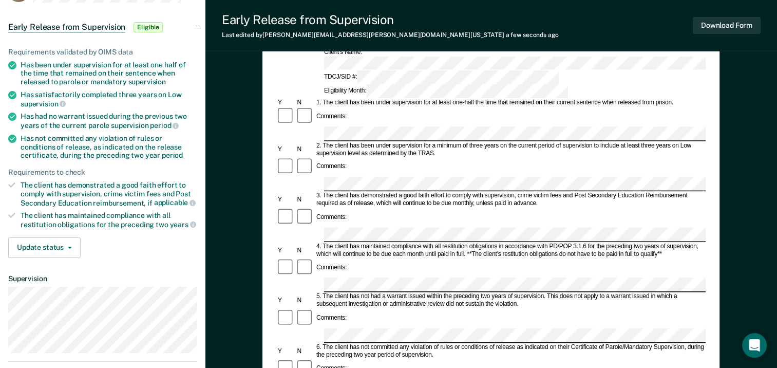
scroll to position [103, 0]
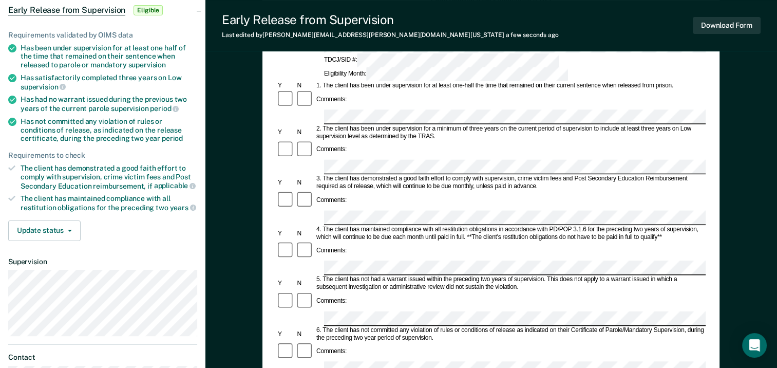
drag, startPoint x: 460, startPoint y: 249, endPoint x: 389, endPoint y: 270, distance: 73.9
click at [459, 326] on div "6. The client has not committed any violation of rules or conditions of release…" at bounding box center [510, 333] width 391 height 15
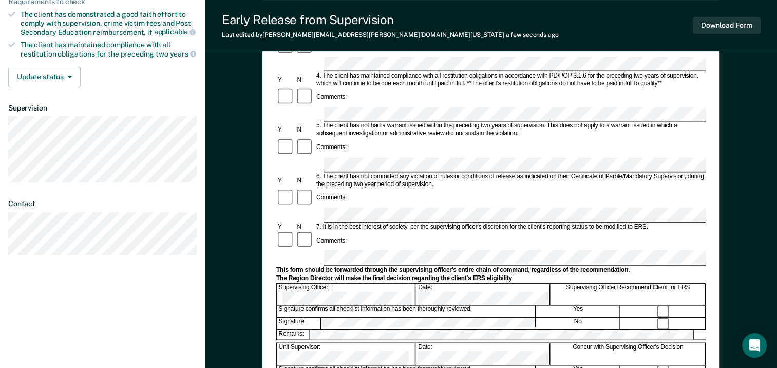
scroll to position [257, 0]
click at [386, 342] on div "Unit Supervisor: Date: Concur with Supervising Officer's Decision" at bounding box center [490, 353] width 429 height 22
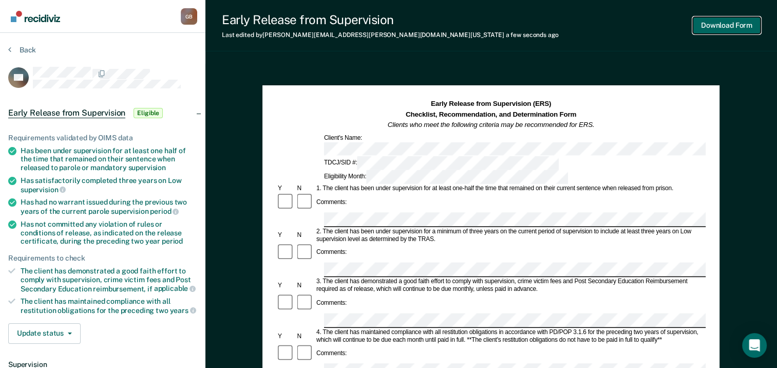
click at [727, 31] on button "Download Form" at bounding box center [727, 25] width 68 height 17
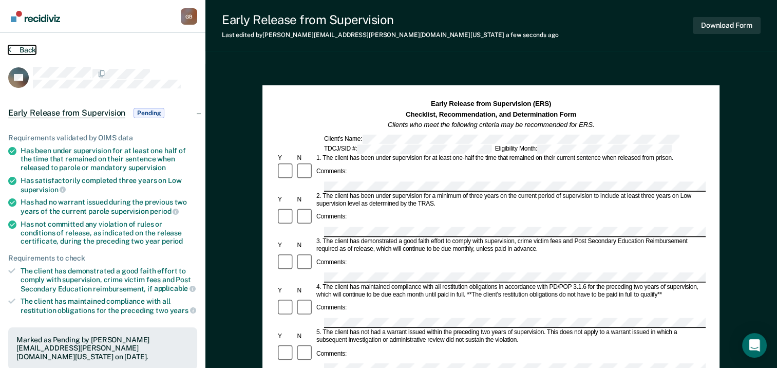
click at [24, 49] on button "Back" at bounding box center [22, 49] width 28 height 9
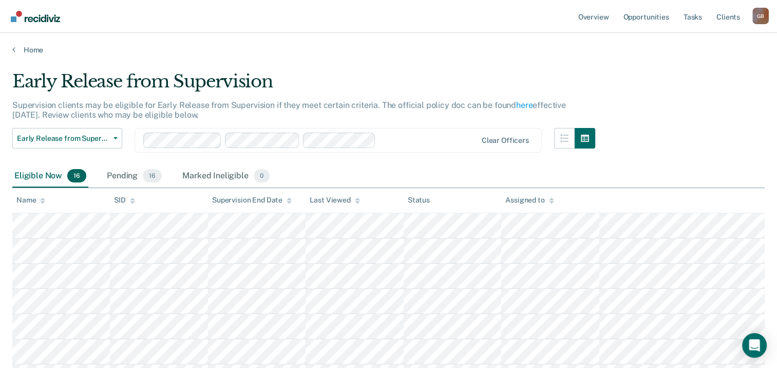
click at [41, 198] on icon at bounding box center [42, 200] width 5 height 7
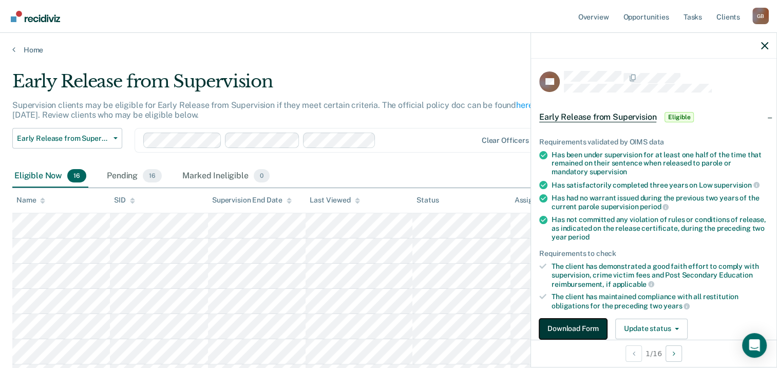
click at [569, 329] on button "Download Form" at bounding box center [573, 328] width 68 height 21
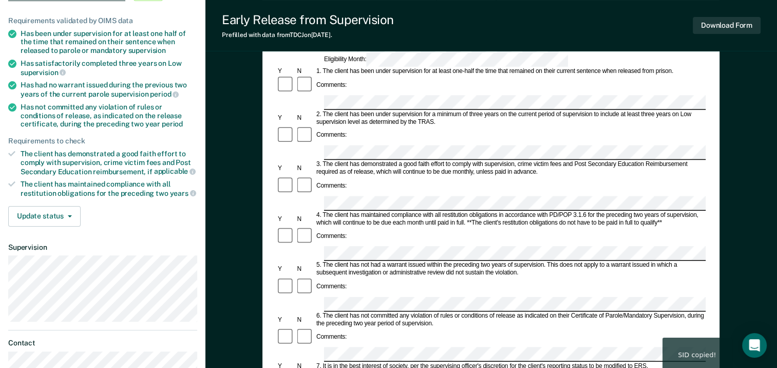
scroll to position [257, 0]
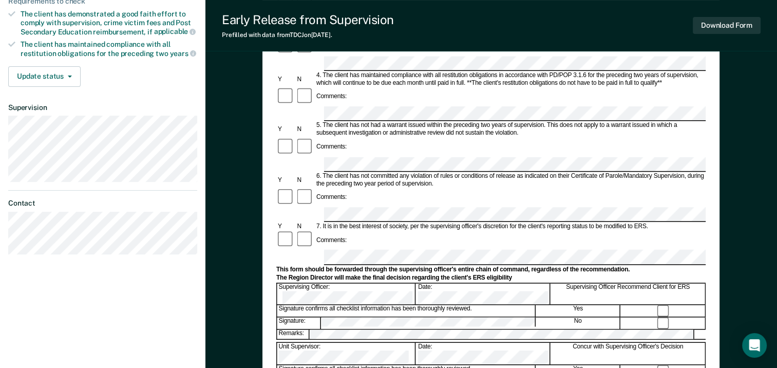
click at [60, 148] on section "Back LS Early Release from Supervision Eligible Requirements validated by OIMS …" at bounding box center [102, 25] width 205 height 499
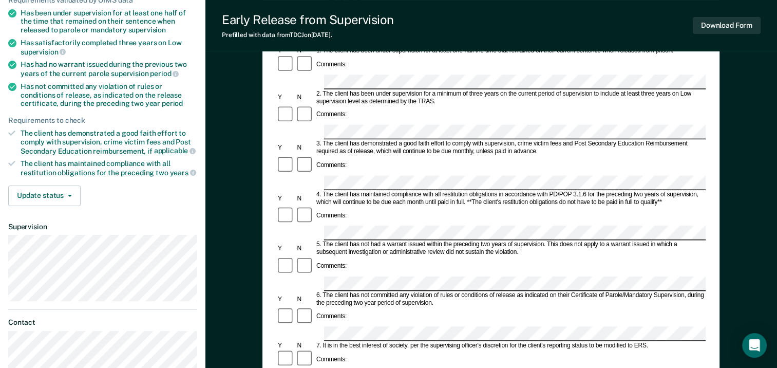
scroll to position [0, 0]
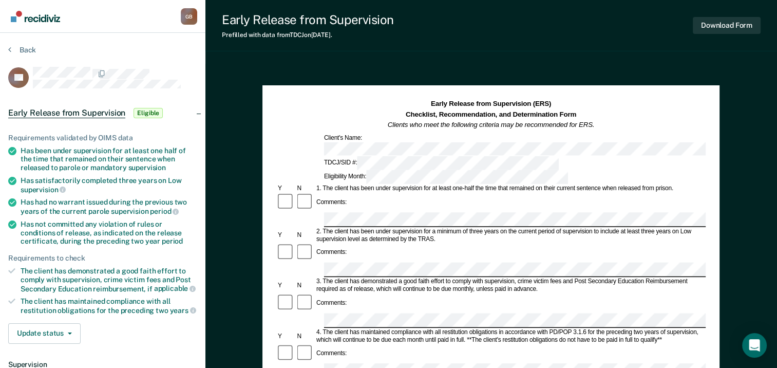
click at [387, 228] on div "2. The client has been under supervision for a minimum of three years on the cu…" at bounding box center [510, 235] width 391 height 15
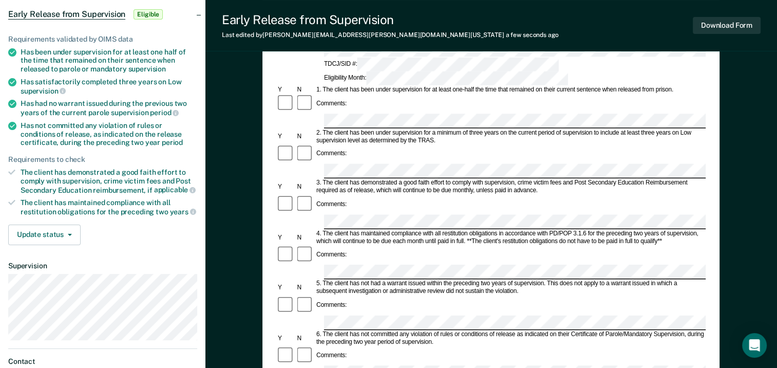
scroll to position [154, 0]
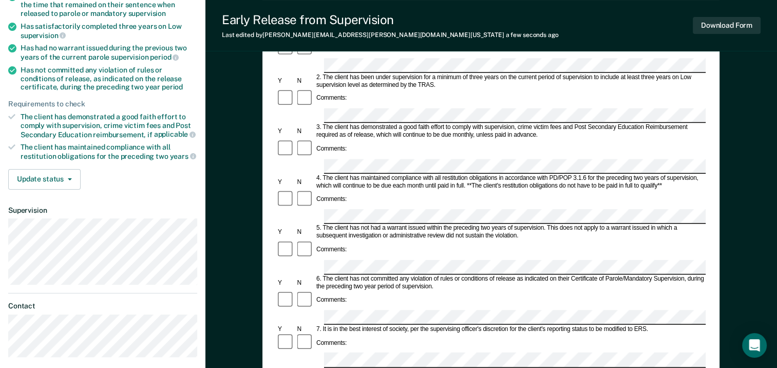
click at [364, 333] on div "Comments:" at bounding box center [490, 343] width 429 height 20
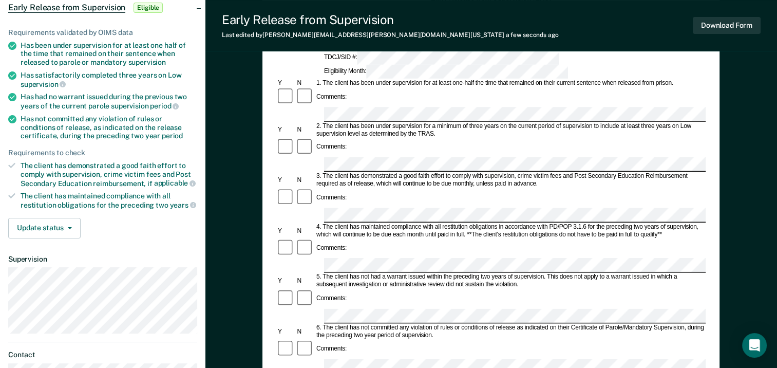
scroll to position [103, 0]
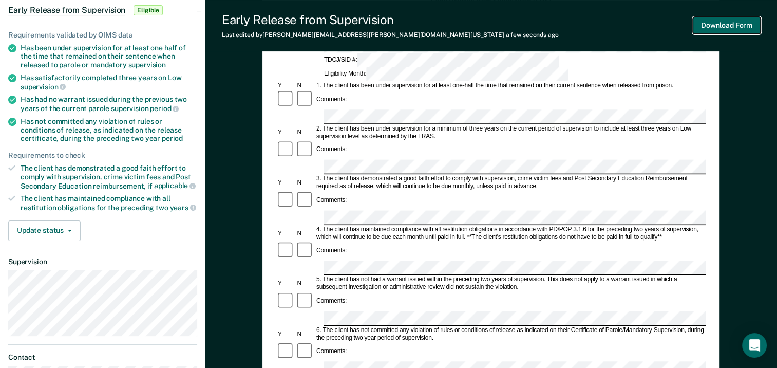
click at [712, 25] on button "Download Form" at bounding box center [727, 25] width 68 height 17
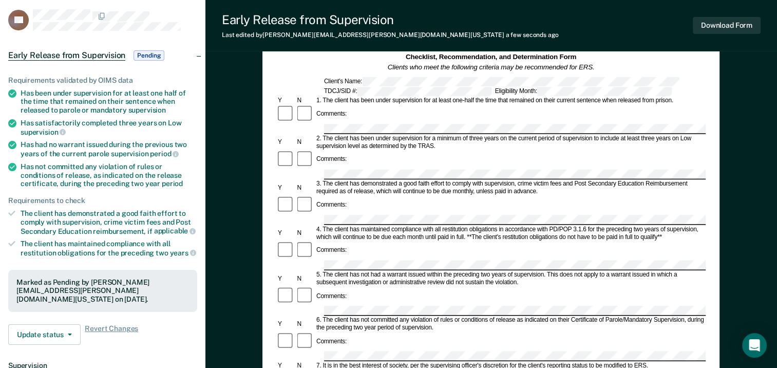
scroll to position [0, 0]
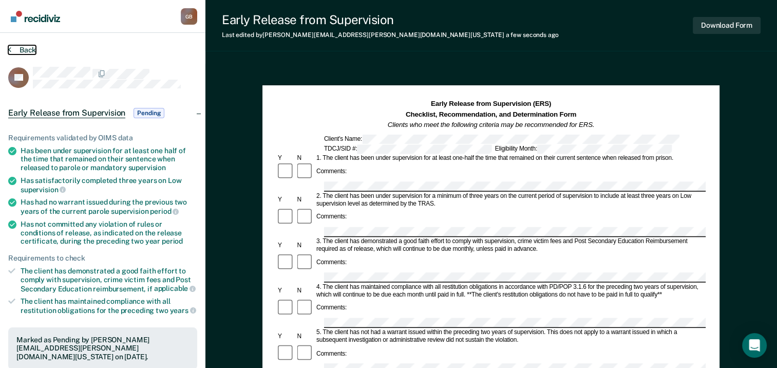
click at [27, 52] on button "Back" at bounding box center [22, 49] width 28 height 9
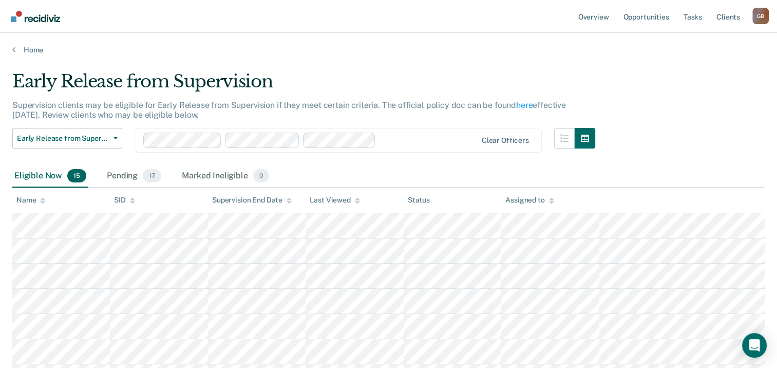
click at [42, 196] on div at bounding box center [42, 200] width 5 height 9
click at [41, 199] on icon at bounding box center [42, 199] width 5 height 3
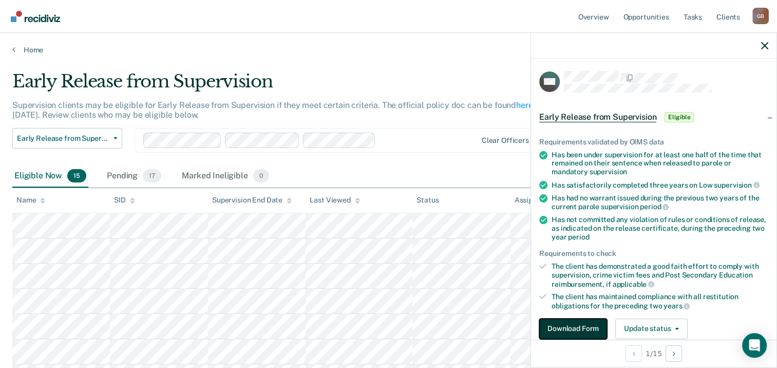
click at [572, 326] on button "Download Form" at bounding box center [573, 328] width 68 height 21
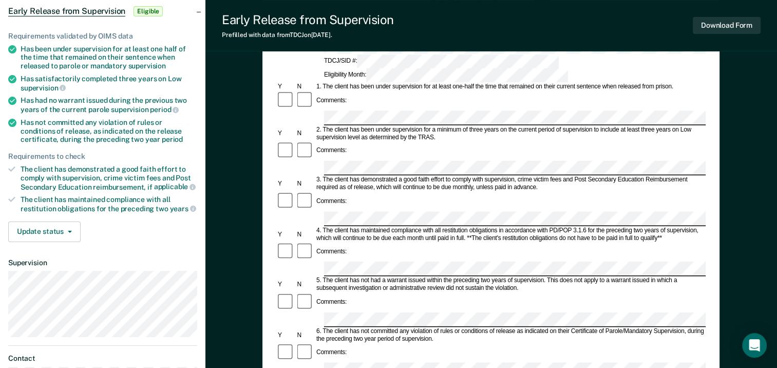
scroll to position [103, 0]
click at [62, 302] on section "Back AM Early Release from Supervision Eligible Requirements validated by OIMS …" at bounding box center [102, 179] width 205 height 499
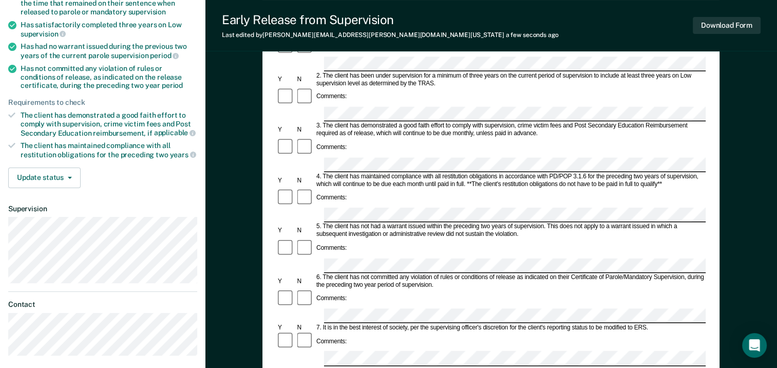
scroll to position [142, 0]
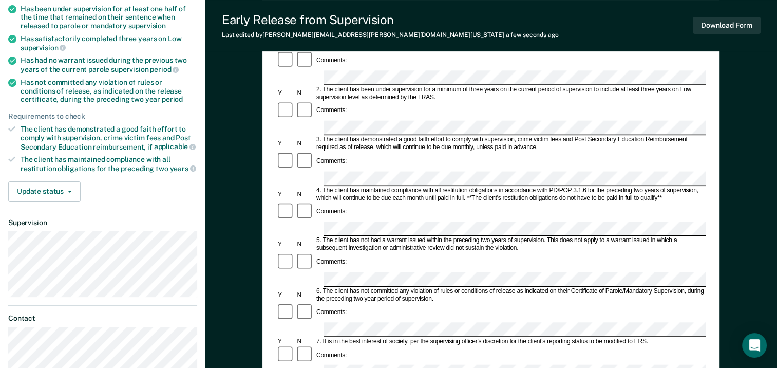
click at [382, 345] on div "Comments:" at bounding box center [490, 355] width 429 height 20
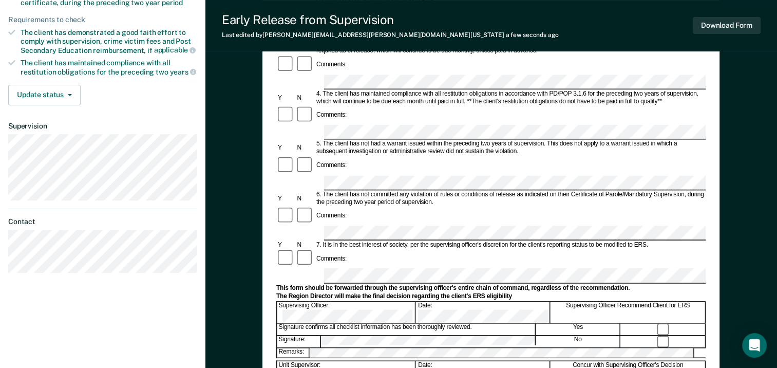
scroll to position [347, 0]
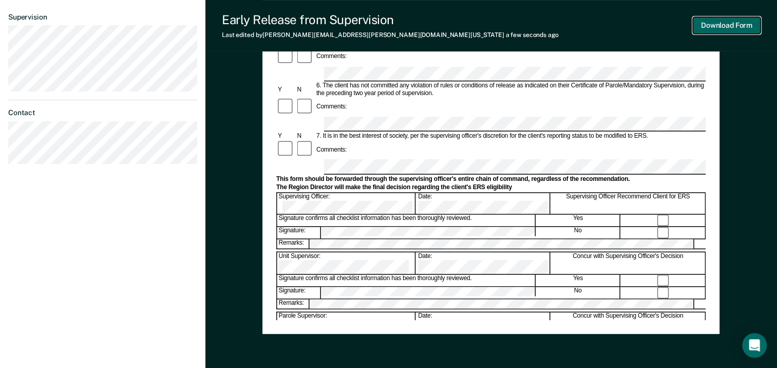
click at [734, 30] on button "Download Form" at bounding box center [727, 25] width 68 height 17
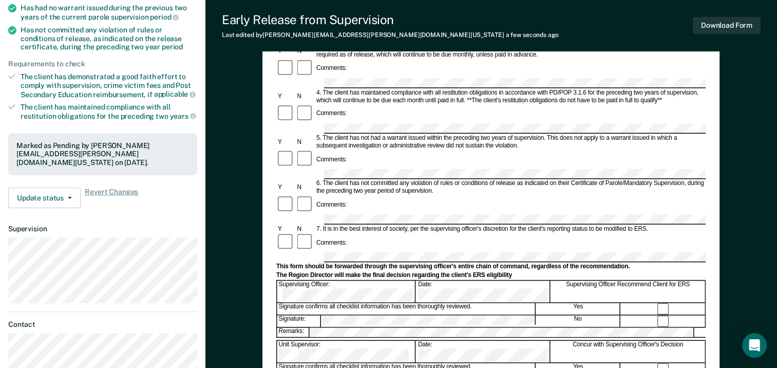
scroll to position [187, 0]
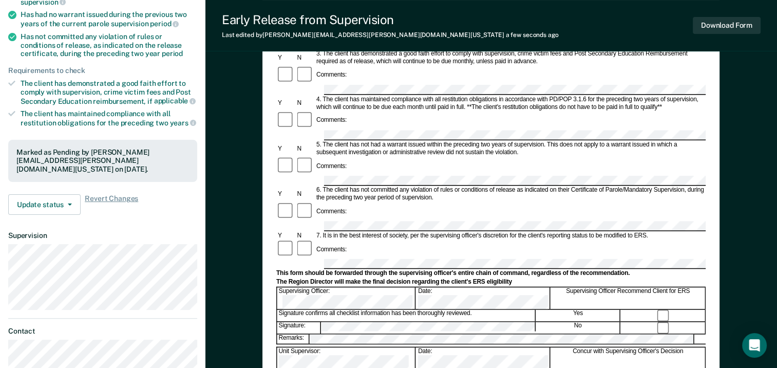
click at [290, 259] on div at bounding box center [490, 264] width 429 height 10
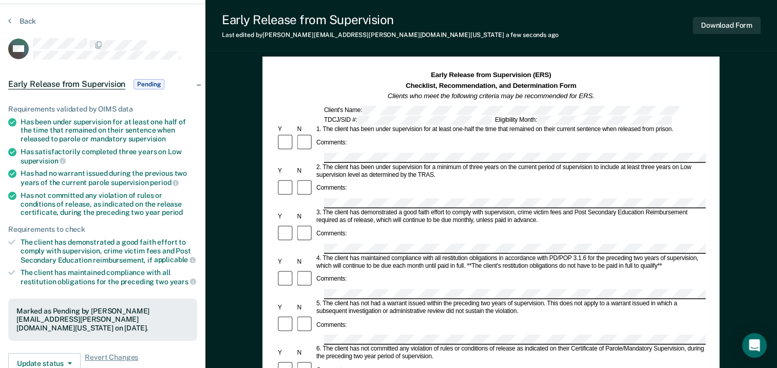
scroll to position [0, 0]
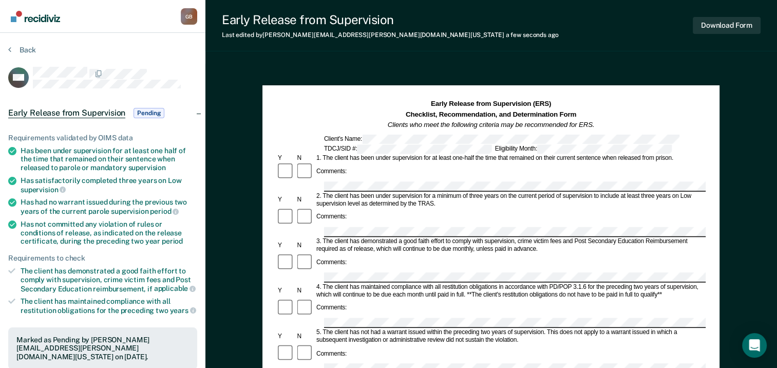
click at [36, 48] on div "Back" at bounding box center [102, 56] width 189 height 22
click at [25, 50] on button "Back" at bounding box center [22, 49] width 28 height 9
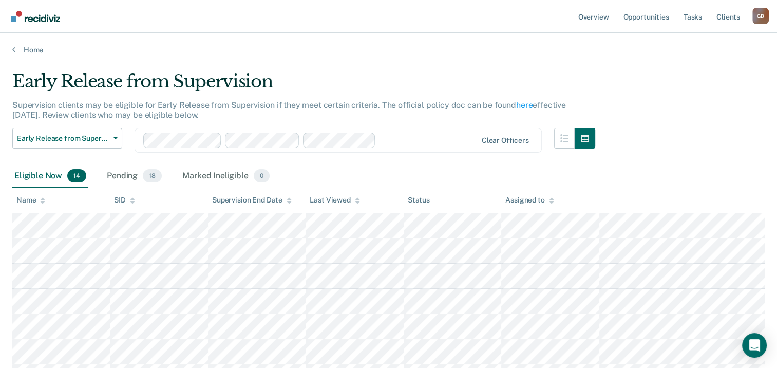
click at [35, 199] on div "Name" at bounding box center [30, 200] width 29 height 9
click at [40, 200] on icon at bounding box center [42, 200] width 5 height 7
click at [41, 196] on div at bounding box center [42, 200] width 5 height 9
click at [43, 204] on th "Name" at bounding box center [61, 200] width 98 height 25
click at [43, 200] on icon at bounding box center [42, 200] width 5 height 7
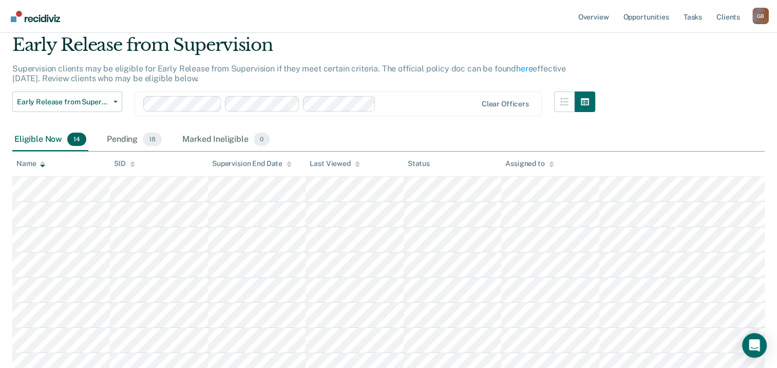
scroll to position [103, 0]
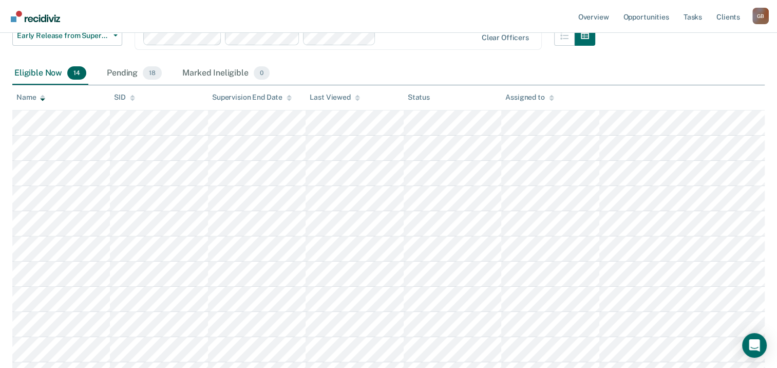
click at [41, 101] on th "Name" at bounding box center [61, 97] width 98 height 25
click at [44, 99] on icon at bounding box center [42, 99] width 5 height 3
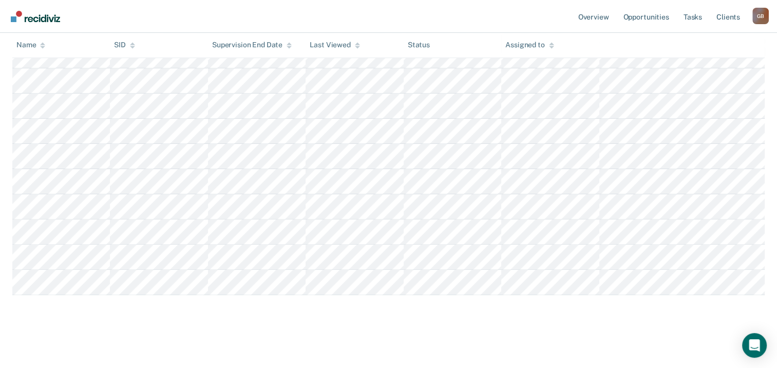
scroll to position [0, 0]
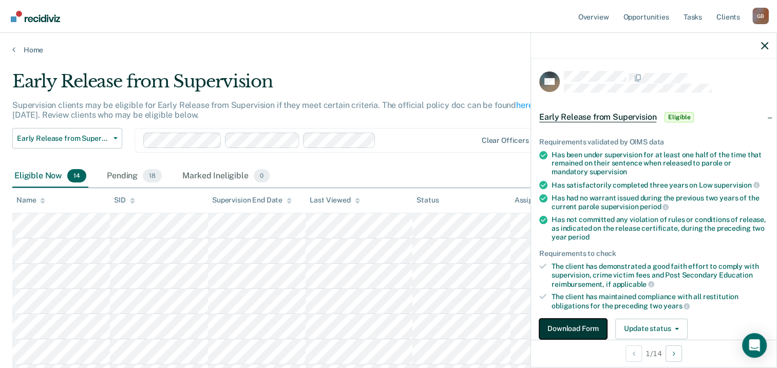
click at [563, 323] on button "Download Form" at bounding box center [573, 328] width 68 height 21
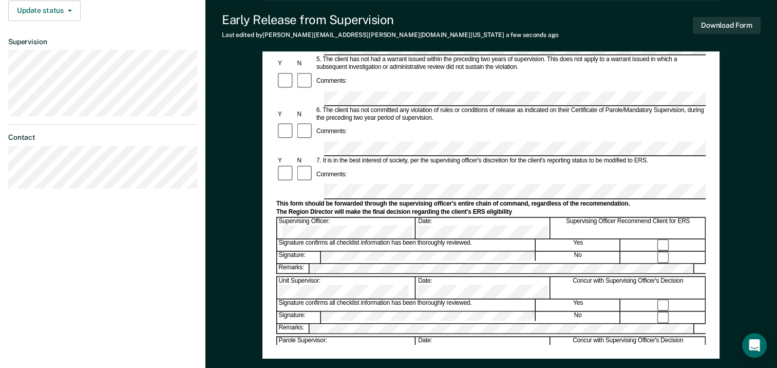
scroll to position [325, 0]
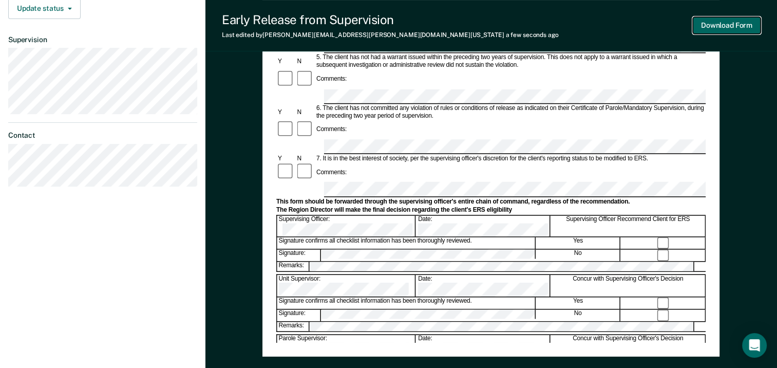
click at [720, 27] on button "Download Form" at bounding box center [727, 25] width 68 height 17
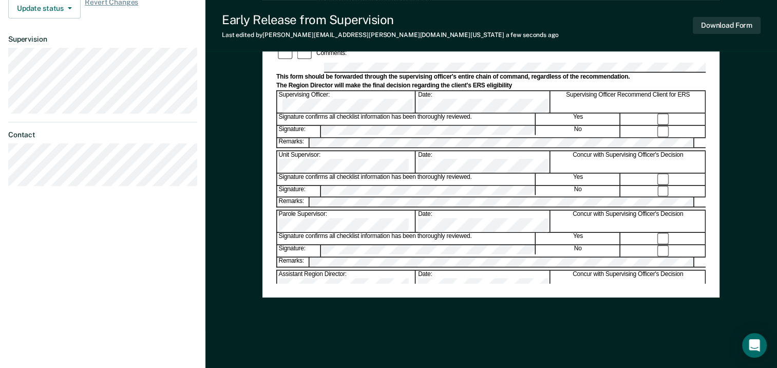
scroll to position [0, 0]
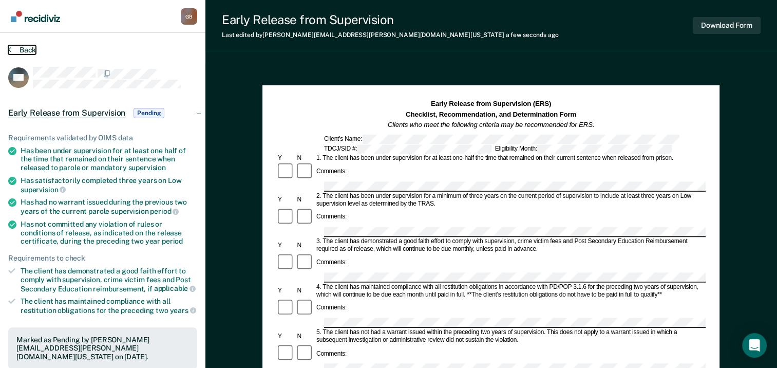
click at [33, 49] on button "Back" at bounding box center [22, 49] width 28 height 9
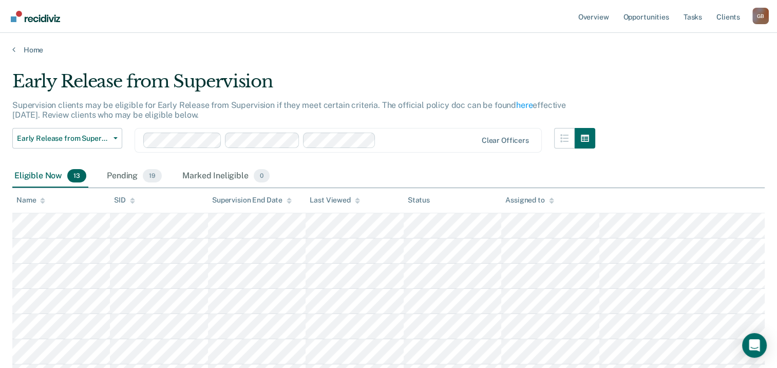
click at [36, 201] on div "Name" at bounding box center [30, 200] width 29 height 9
click at [41, 201] on icon at bounding box center [42, 200] width 5 height 7
click at [42, 200] on icon at bounding box center [42, 200] width 5 height 7
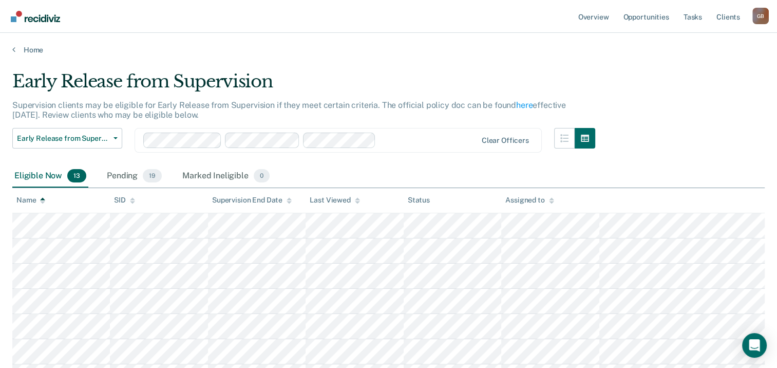
click at [42, 200] on icon at bounding box center [42, 200] width 5 height 7
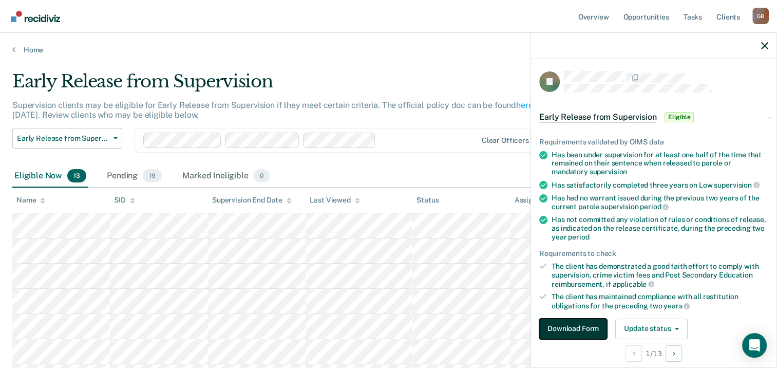
click at [589, 329] on button "Download Form" at bounding box center [573, 328] width 68 height 21
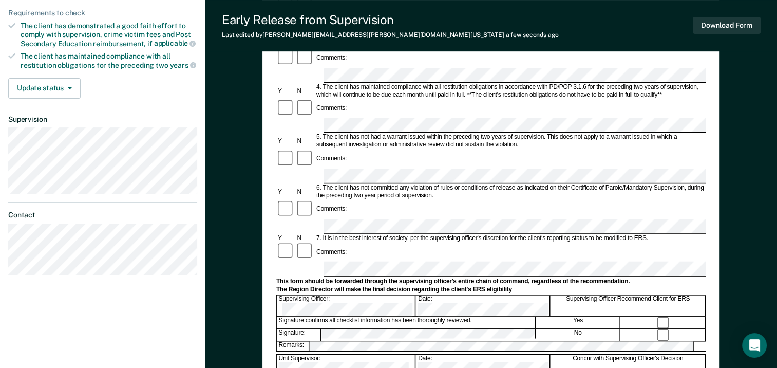
scroll to position [257, 0]
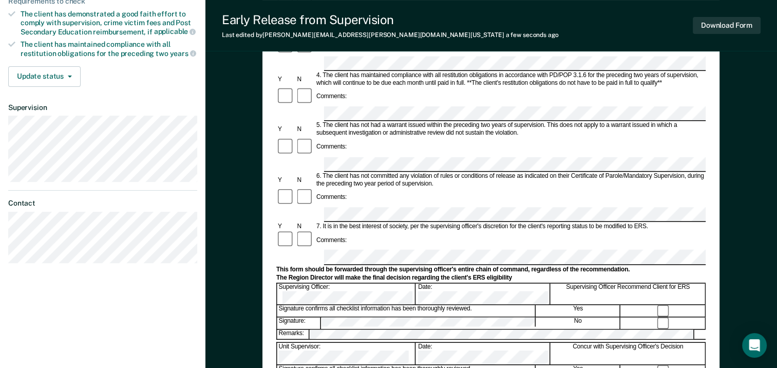
click at [320, 343] on div "Unit Supervisor:" at bounding box center [346, 354] width 139 height 22
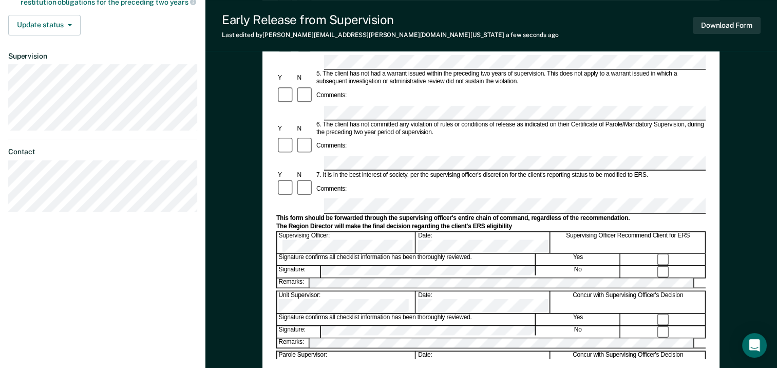
click at [314, 267] on form "Early Release from Supervision (ERS) Checklist, Recommendation, and Determinati…" at bounding box center [490, 163] width 429 height 744
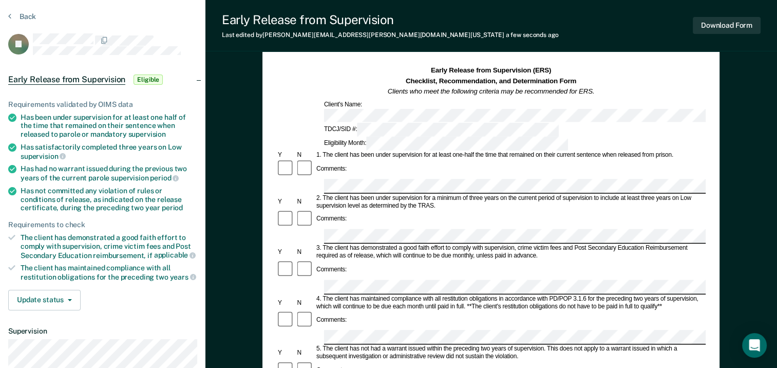
scroll to position [0, 0]
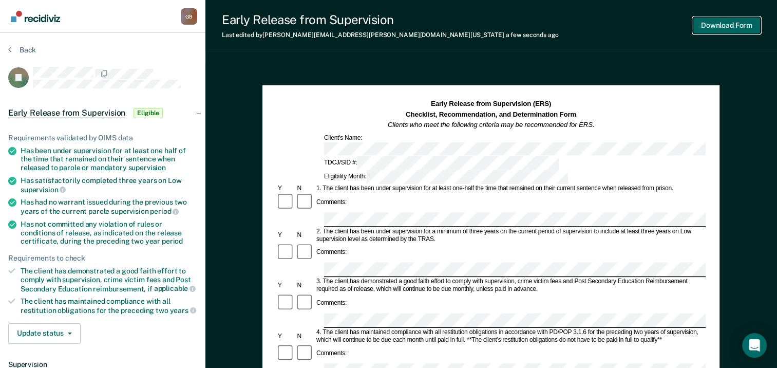
click at [717, 27] on button "Download Form" at bounding box center [727, 25] width 68 height 17
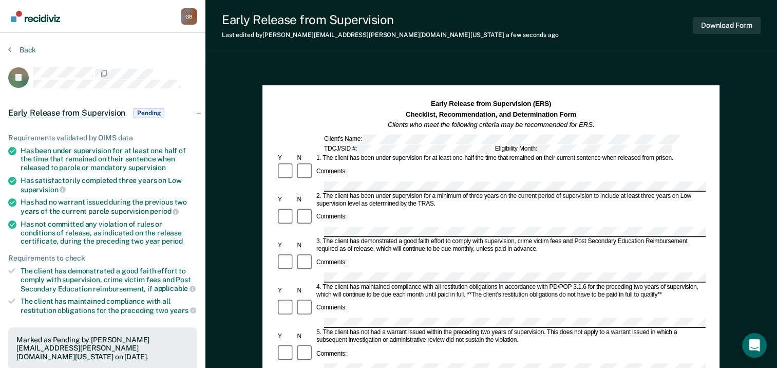
click at [36, 48] on div "Back" at bounding box center [102, 56] width 189 height 22
click at [29, 48] on button "Back" at bounding box center [22, 49] width 28 height 9
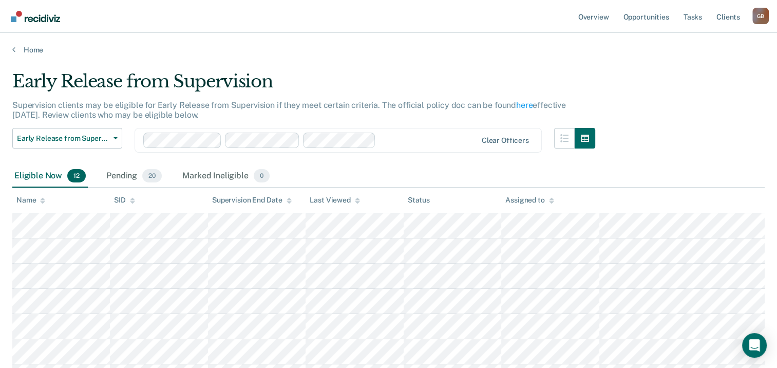
click at [39, 196] on div "Name" at bounding box center [30, 200] width 29 height 9
click at [42, 201] on icon at bounding box center [42, 202] width 5 height 3
click at [482, 44] on div "Home" at bounding box center [388, 44] width 777 height 22
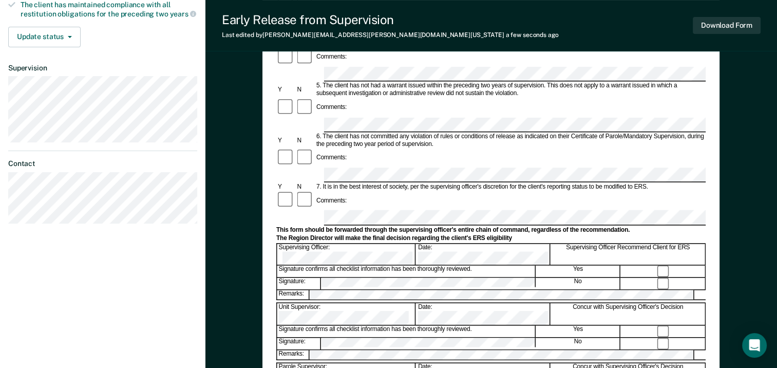
scroll to position [308, 0]
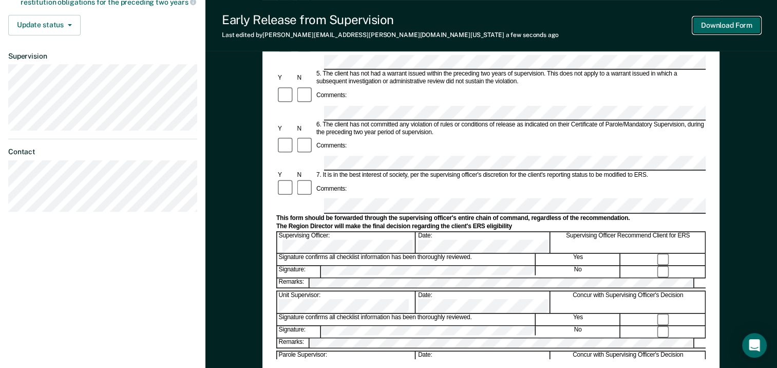
click at [752, 20] on button "Download Form" at bounding box center [727, 25] width 68 height 17
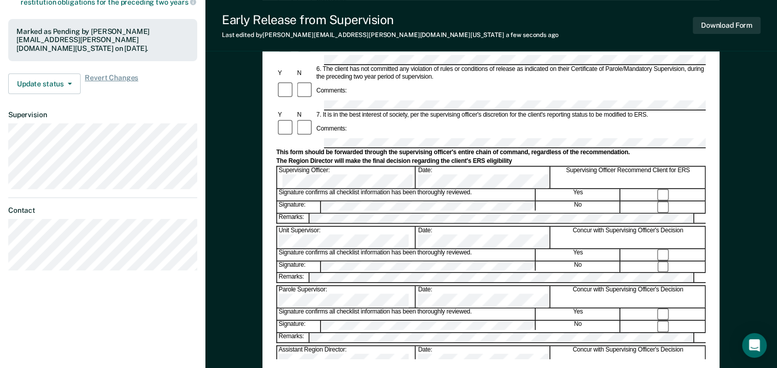
scroll to position [0, 0]
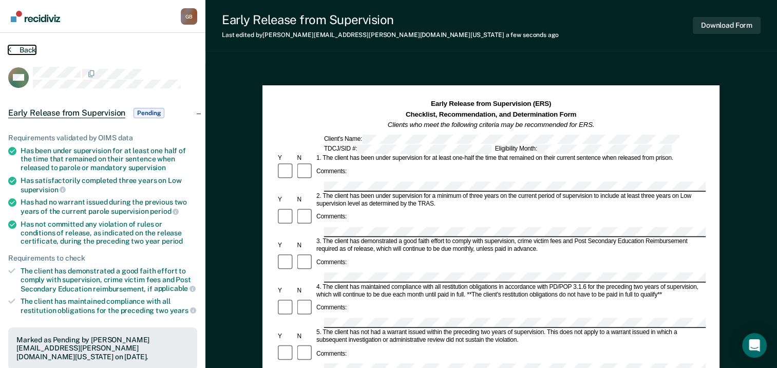
click at [23, 49] on button "Back" at bounding box center [22, 49] width 28 height 9
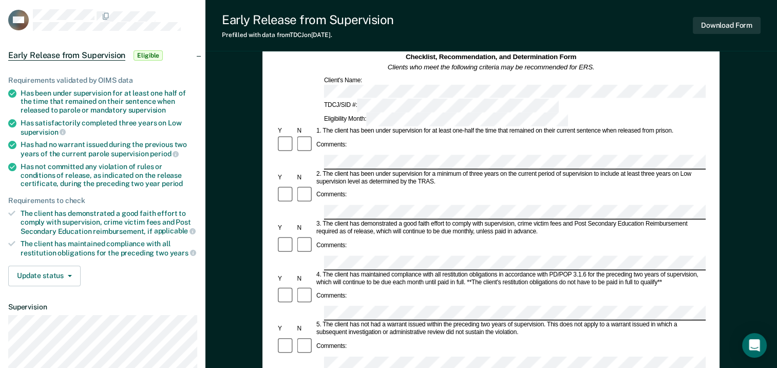
scroll to position [154, 0]
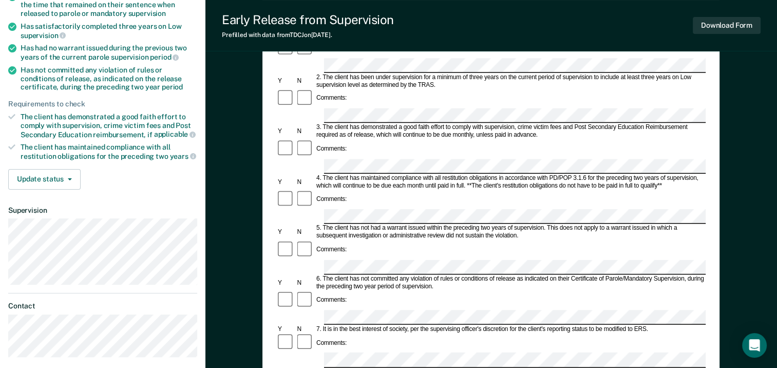
click at [54, 249] on section "Back RM Early Release from Supervision Eligible Requirements validated by OIMS …" at bounding box center [102, 128] width 205 height 499
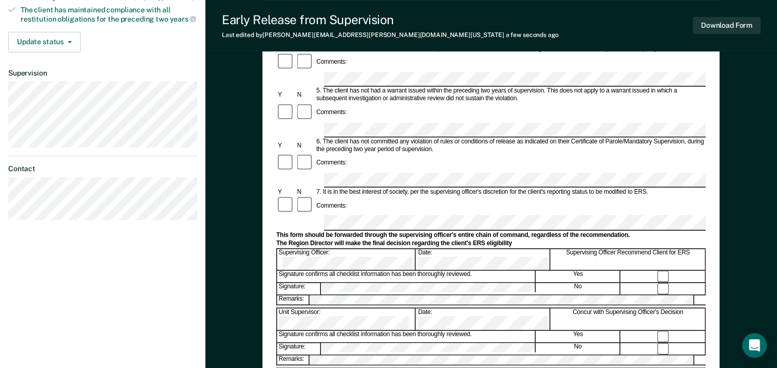
scroll to position [308, 0]
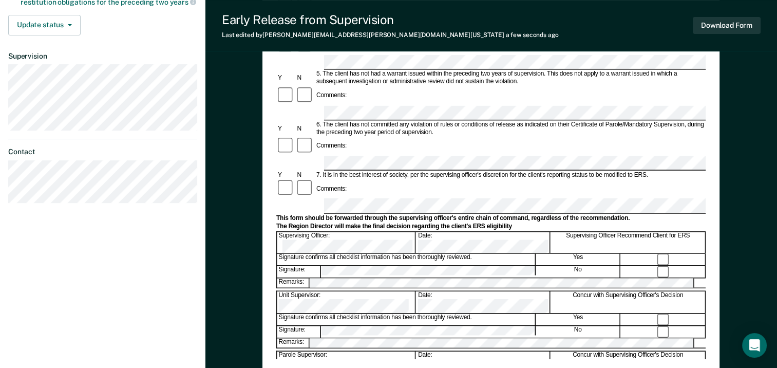
click at [480, 291] on div "Unit Supervisor: Date: Concur with Supervising Officer's Decision" at bounding box center [490, 302] width 429 height 22
click at [727, 20] on button "Download Form" at bounding box center [727, 25] width 68 height 17
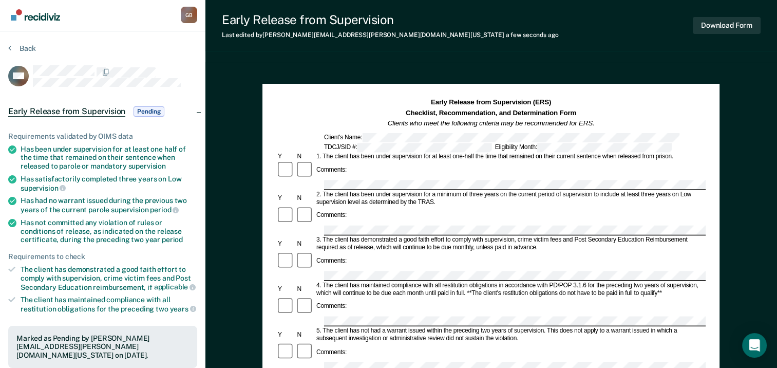
scroll to position [0, 0]
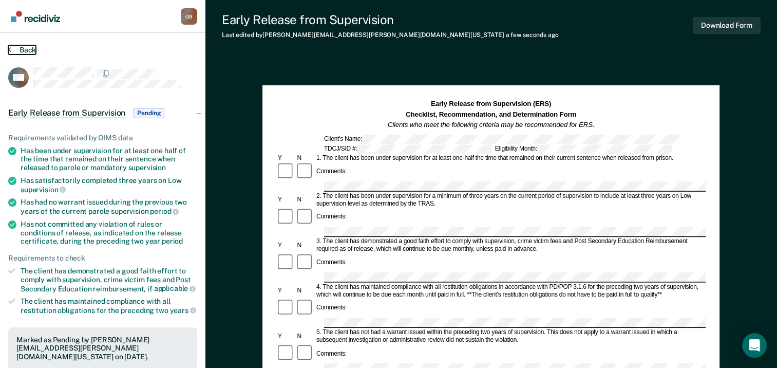
click at [22, 47] on button "Back" at bounding box center [22, 49] width 28 height 9
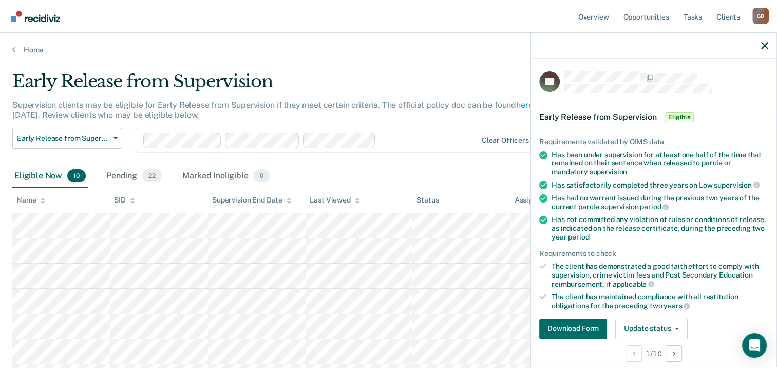
click at [484, 183] on div "Eligible Now 10 Pending 22 Marked Ineligible 0" at bounding box center [388, 176] width 752 height 23
drag, startPoint x: 484, startPoint y: 183, endPoint x: 418, endPoint y: 79, distance: 123.8
click at [415, 78] on div "Early Release from Supervision" at bounding box center [303, 85] width 583 height 29
click at [764, 45] on icon "button" at bounding box center [764, 45] width 7 height 7
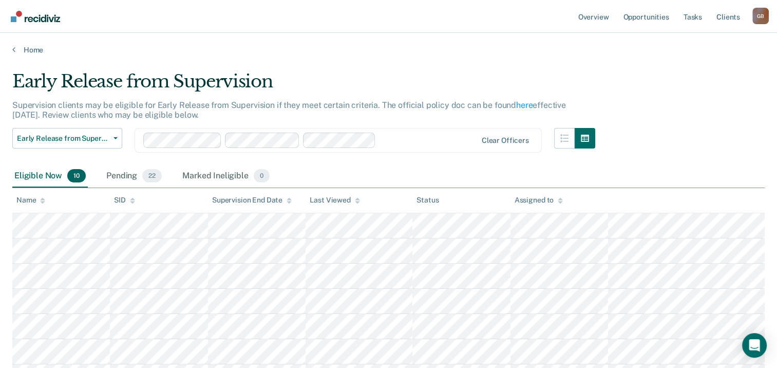
click at [382, 59] on main "Early Release from Supervision Supervision clients may be eligible for Early Re…" at bounding box center [388, 294] width 777 height 481
